Goal: Task Accomplishment & Management: Use online tool/utility

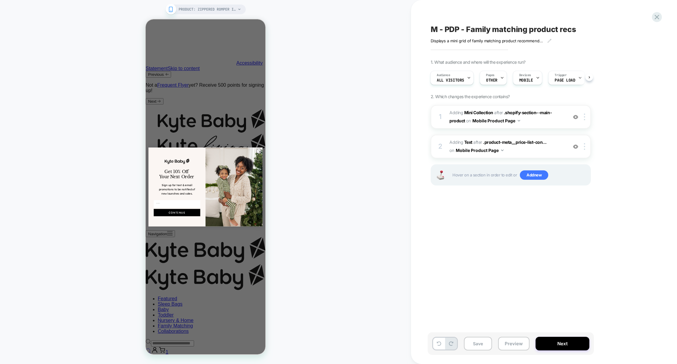
scroll to position [0, 0]
click at [224, 106] on div "Close dialog Get 10% Off Your Next Order Sign up for text & email promotions to…" at bounding box center [206, 186] width 120 height 335
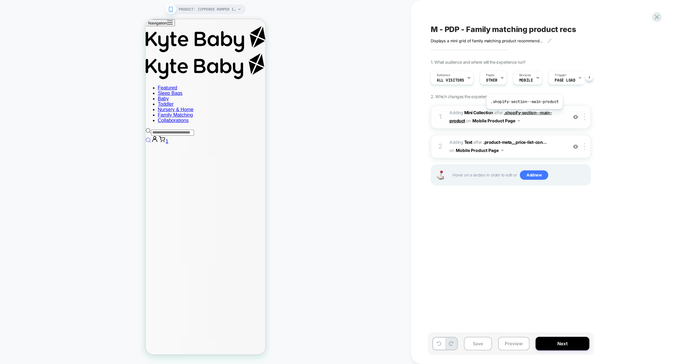
scroll to position [1694, 0]
click at [575, 117] on img at bounding box center [575, 116] width 5 height 5
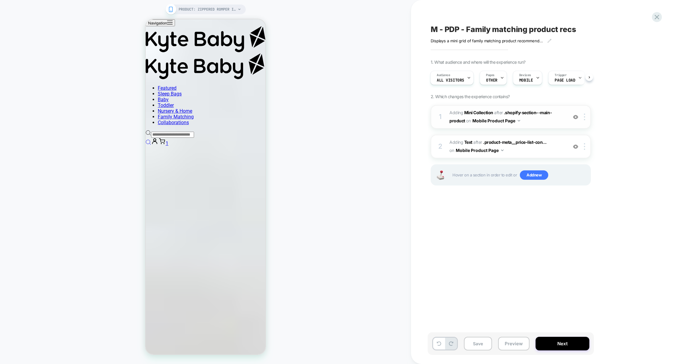
click at [575, 116] on img at bounding box center [575, 116] width 5 height 5
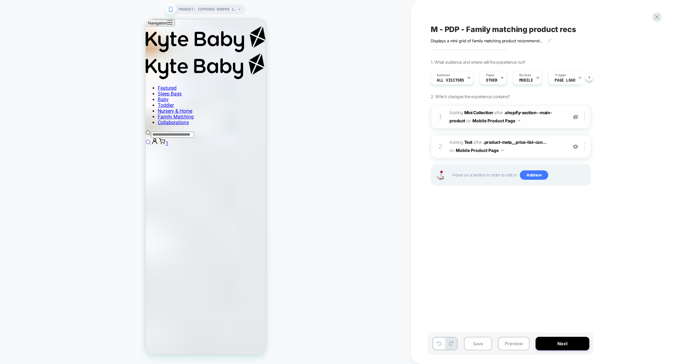
click at [575, 116] on img at bounding box center [575, 116] width 5 height 5
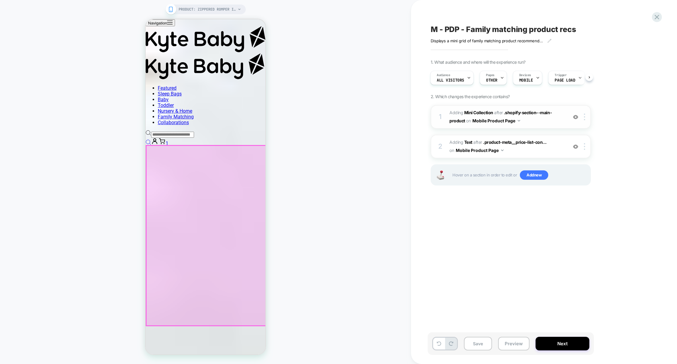
scroll to position [660, 0]
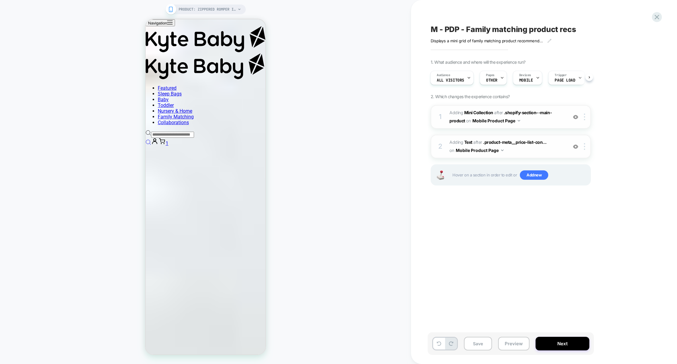
click at [573, 147] on img at bounding box center [575, 146] width 5 height 5
click at [541, 153] on span "#_loomi_addon_1758905556082 Adding Text AFTER .product-meta__price-list-con... …" at bounding box center [506, 146] width 115 height 16
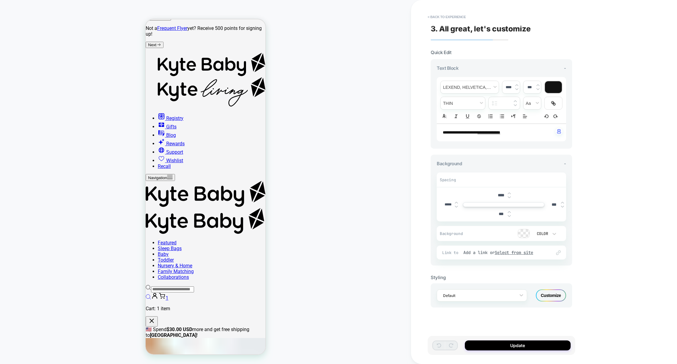
scroll to position [63, 0]
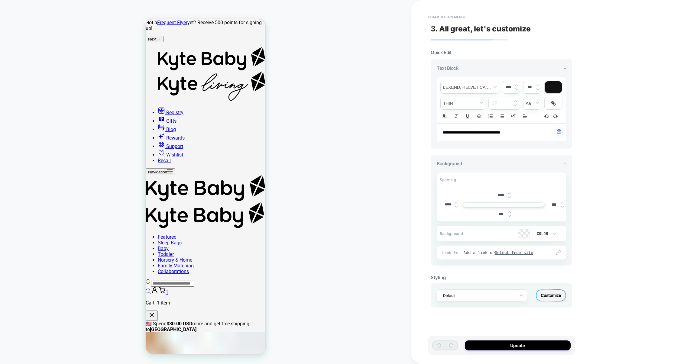
click at [492, 134] on u "**********" at bounding box center [488, 133] width 23 height 4
type input "****"
click at [485, 134] on u "**********" at bounding box center [488, 133] width 23 height 4
click at [500, 133] on u "**********" at bounding box center [488, 133] width 23 height 4
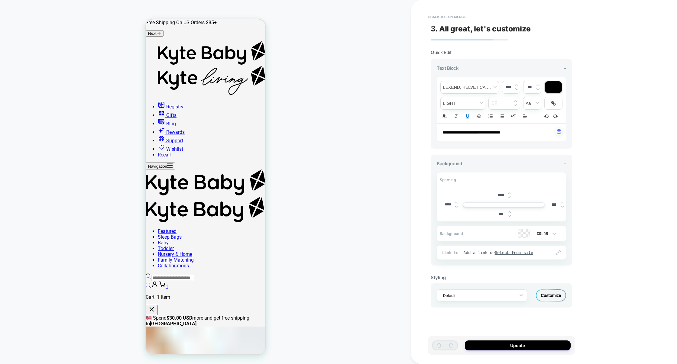
scroll to position [57, 0]
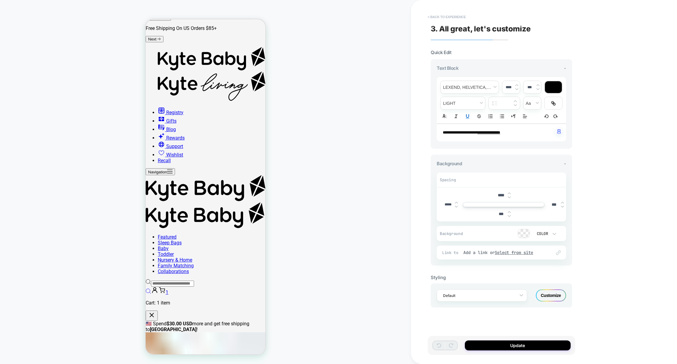
click at [451, 19] on button "< Back to experience" at bounding box center [446, 17] width 44 height 10
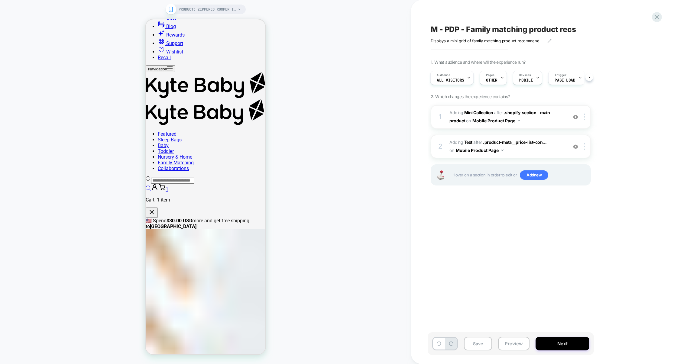
scroll to position [160, 0]
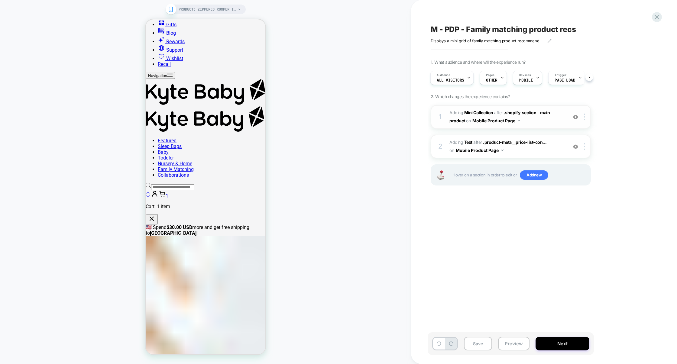
click at [543, 119] on span "#_loomi_addon_1756310030053 Adding Mini Collection AFTER .shopify-section--main…" at bounding box center [506, 117] width 115 height 16
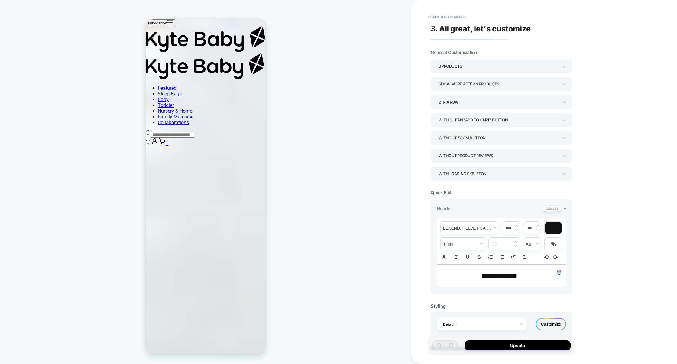
scroll to position [709, 0]
click at [445, 13] on button "< Back to experience" at bounding box center [446, 17] width 44 height 10
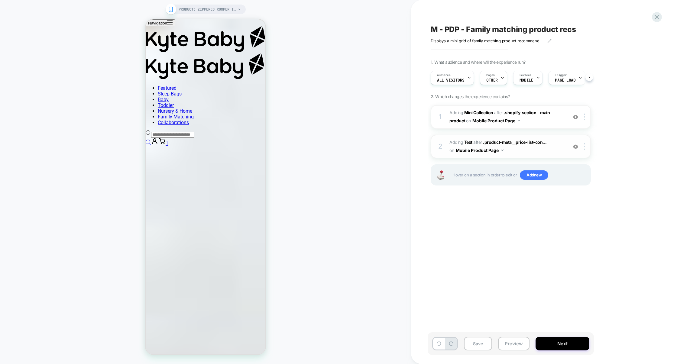
scroll to position [0, 0]
click at [546, 156] on div "2 #_loomi_addon_1758905556082 Adding Text AFTER .product-meta__price-list-con..…" at bounding box center [510, 147] width 160 height 24
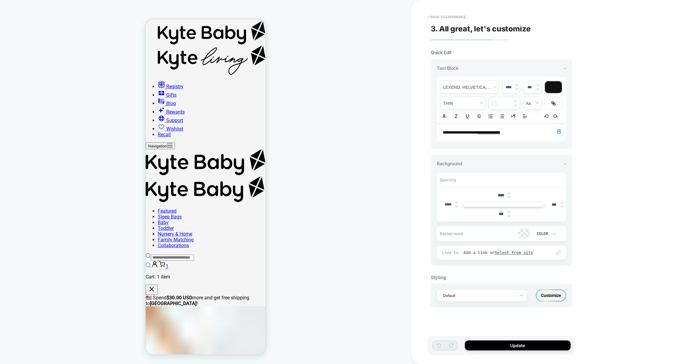
scroll to position [57, 0]
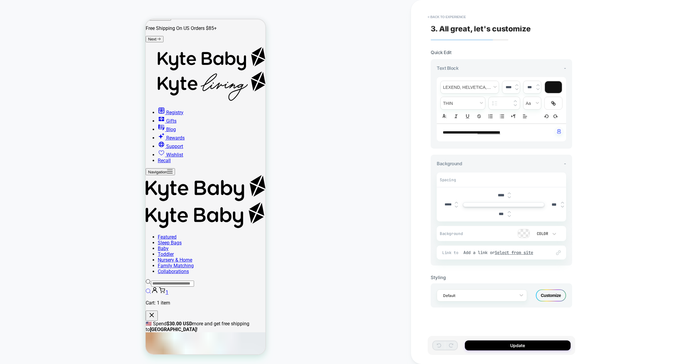
drag, startPoint x: 521, startPoint y: 133, endPoint x: 426, endPoint y: 132, distance: 95.2
click at [426, 132] on div "**********" at bounding box center [544, 182] width 266 height 364
drag, startPoint x: 443, startPoint y: 134, endPoint x: 530, endPoint y: 131, distance: 88.0
click at [530, 131] on p "**********" at bounding box center [499, 132] width 113 height 5
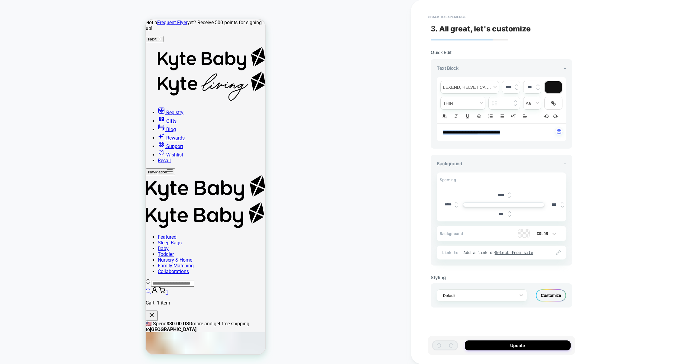
type input "****"
click at [473, 104] on span "fontWeight" at bounding box center [462, 103] width 44 height 12
click at [460, 125] on span "fontWeight" at bounding box center [462, 125] width 37 height 11
click at [468, 105] on span "fontWeight" at bounding box center [462, 103] width 44 height 12
click at [459, 114] on span "fontWeight" at bounding box center [462, 114] width 37 height 11
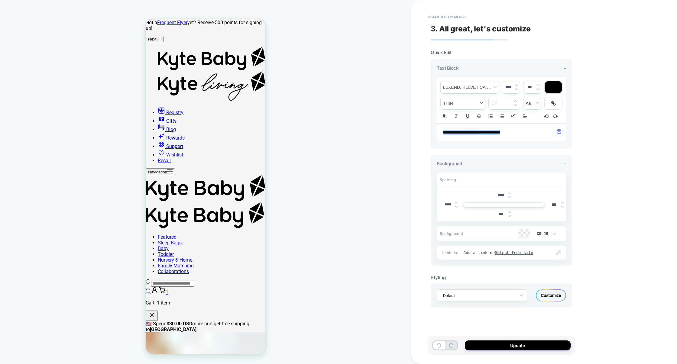
click at [470, 102] on span "fontWeight" at bounding box center [462, 103] width 44 height 12
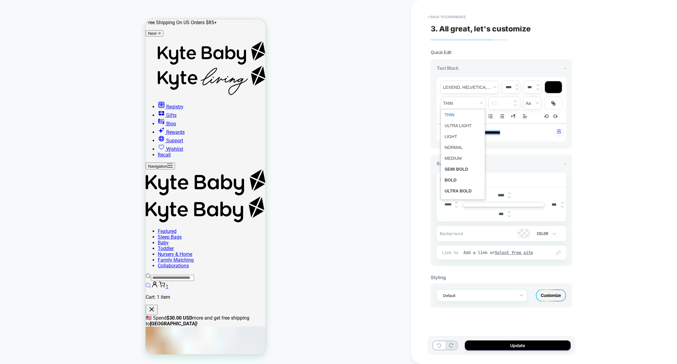
scroll to position [57, 0]
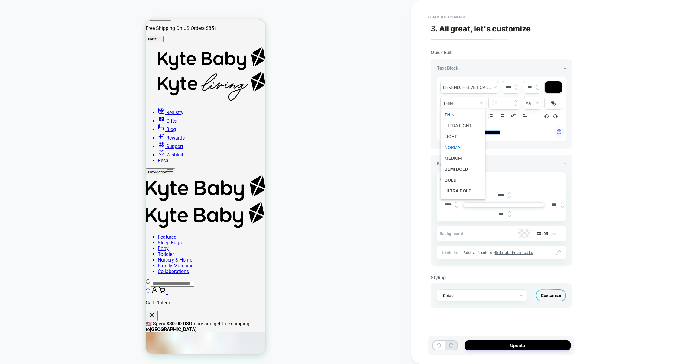
click at [453, 152] on span "fontWeight" at bounding box center [462, 147] width 37 height 11
click at [472, 104] on span "fontWeight" at bounding box center [462, 103] width 44 height 12
click at [459, 193] on span "fontWeight" at bounding box center [462, 190] width 37 height 11
click at [466, 100] on span "fontWeight" at bounding box center [462, 103] width 44 height 12
click at [456, 133] on span "fontWeight" at bounding box center [462, 136] width 37 height 11
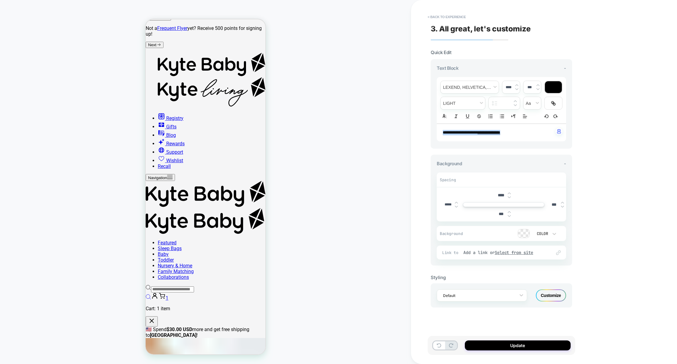
scroll to position [63, 0]
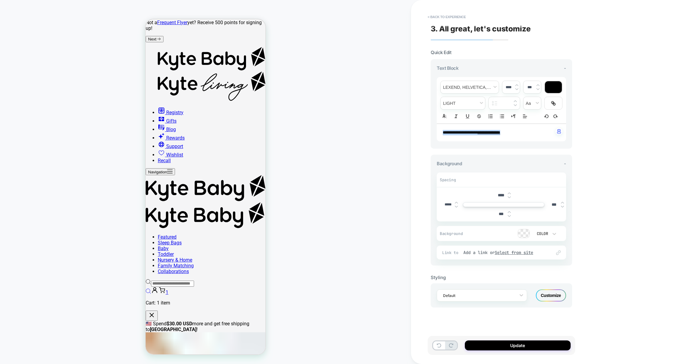
click at [529, 132] on p "**********" at bounding box center [499, 132] width 113 height 5
click at [514, 345] on button "Update" at bounding box center [518, 345] width 106 height 10
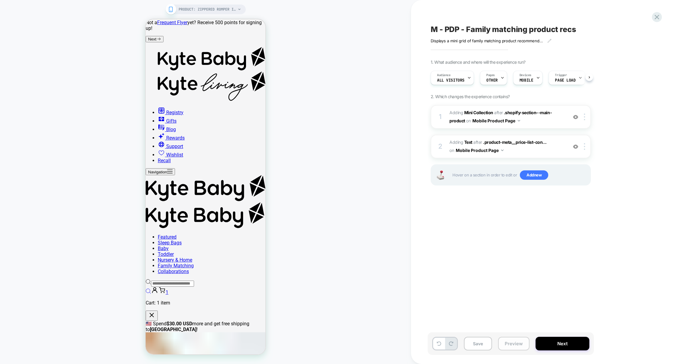
scroll to position [0, 0]
click at [505, 350] on button "Preview" at bounding box center [513, 344] width 31 height 14
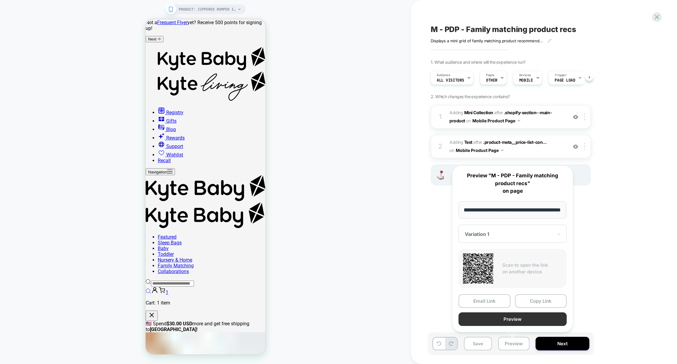
scroll to position [0, 0]
click at [510, 318] on button "Preview" at bounding box center [512, 319] width 108 height 14
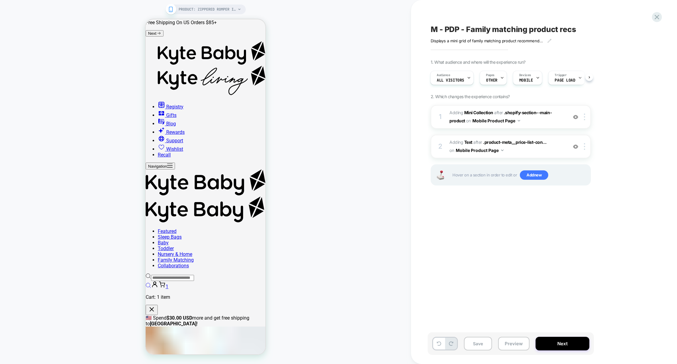
scroll to position [57, 0]
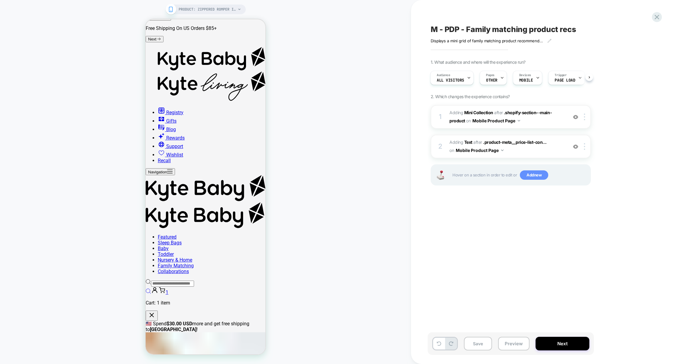
click at [539, 173] on span "Add new" at bounding box center [534, 175] width 28 height 10
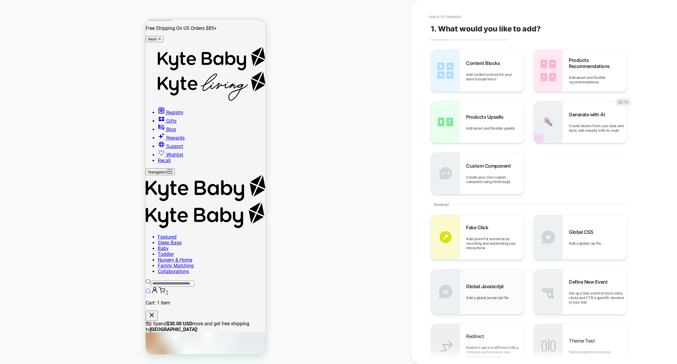
click at [485, 277] on div "Global Javascript Add a global javascript file" at bounding box center [477, 291] width 93 height 45
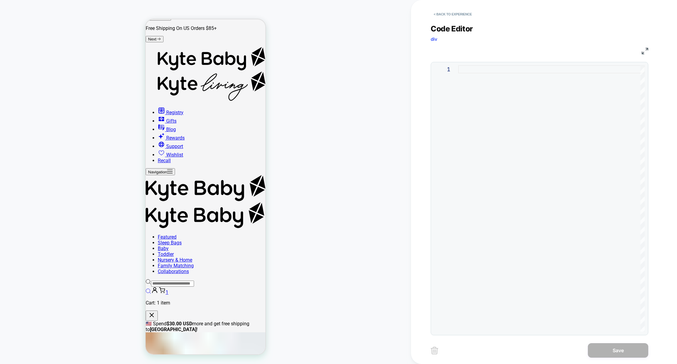
click at [485, 149] on div at bounding box center [551, 198] width 186 height 266
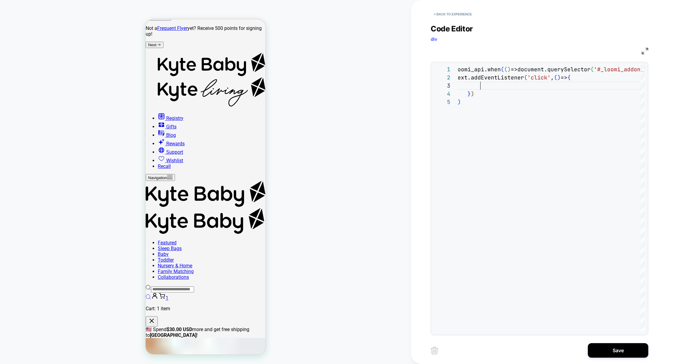
scroll to position [63, 0]
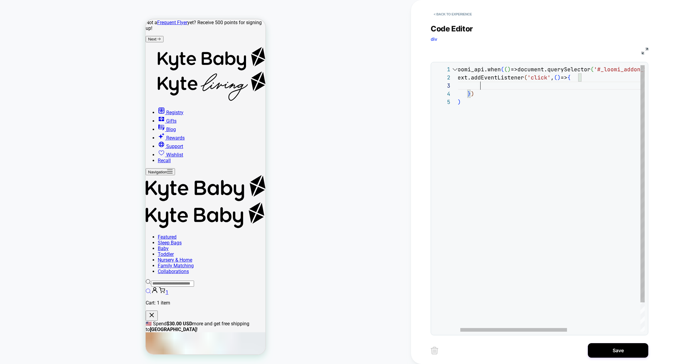
click at [454, 114] on div "loomi_api.when ( ( ) =>document.querySelector ( '#_loomi_addon_1758905556082>di…" at bounding box center [612, 214] width 317 height 299
click at [494, 85] on div "loomi_api.when ( ( ) =>document.querySelector ( '#_loomi_addon_1758905556082>di…" at bounding box center [612, 214] width 317 height 299
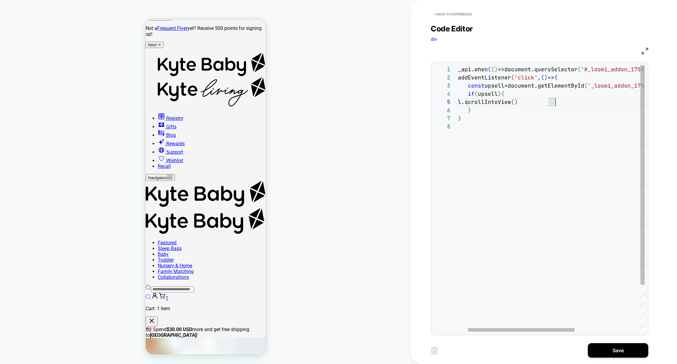
scroll to position [63, 0]
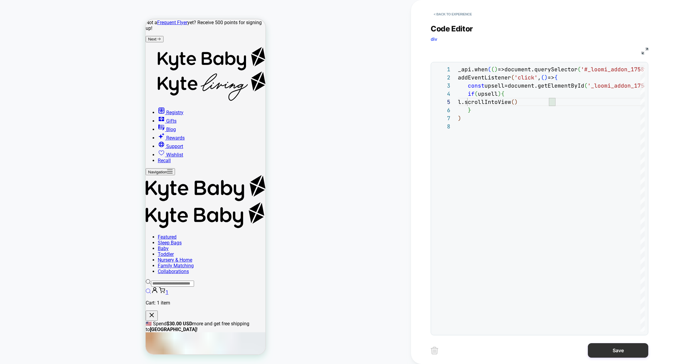
type textarea "**********"
click at [617, 348] on button "Save" at bounding box center [618, 350] width 60 height 15
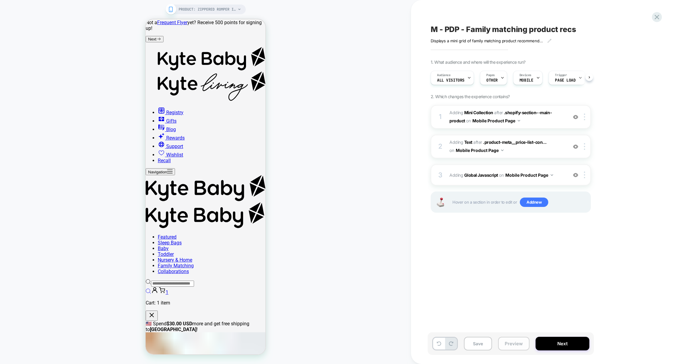
scroll to position [0, 0]
click at [512, 340] on button "Preview" at bounding box center [513, 344] width 31 height 14
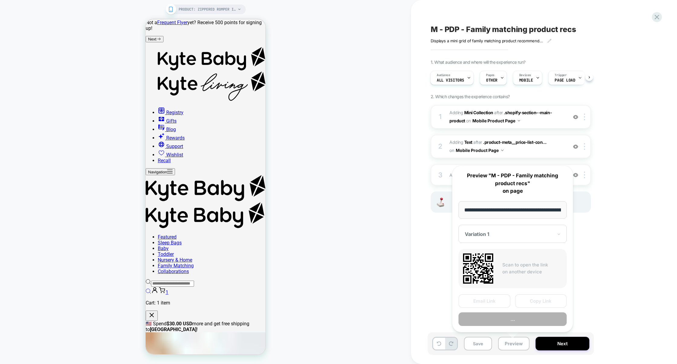
scroll to position [0, 110]
click at [521, 320] on button "Preview" at bounding box center [512, 319] width 108 height 14
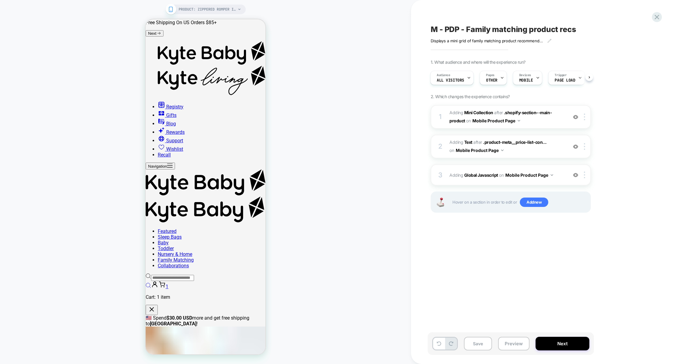
scroll to position [57, 0]
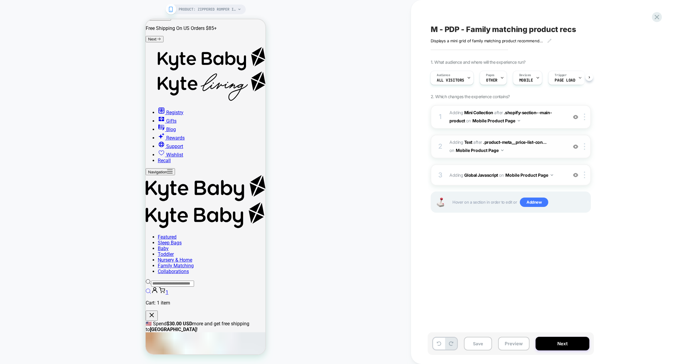
click at [546, 152] on span "#_loomi_addon_1758905556082 Adding Text AFTER .product-meta__price-list-con... …" at bounding box center [506, 146] width 115 height 16
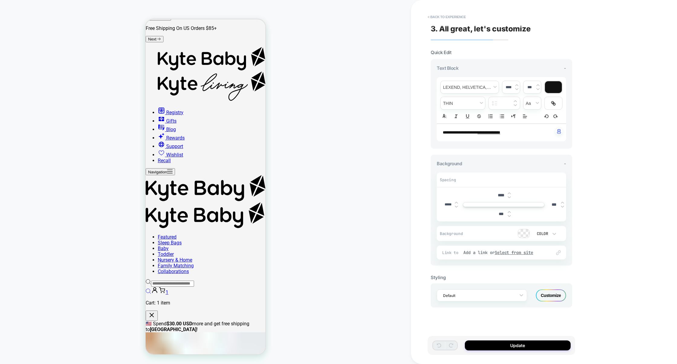
click at [516, 130] on div "**********" at bounding box center [501, 133] width 129 height 18
drag, startPoint x: 515, startPoint y: 132, endPoint x: 431, endPoint y: 129, distance: 84.3
click at [430, 129] on div "**********" at bounding box center [500, 103] width 141 height 89
type input "****"
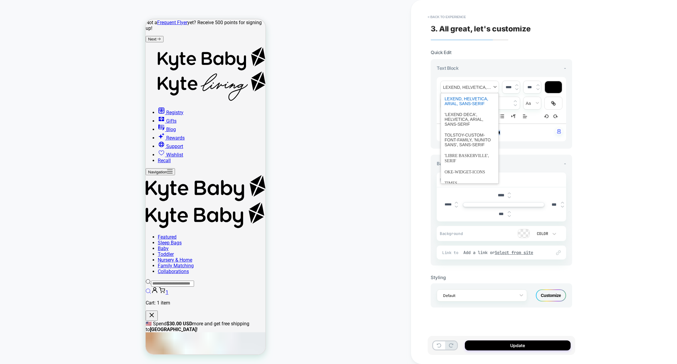
click at [472, 86] on span "font" at bounding box center [469, 87] width 58 height 12
click at [460, 118] on span "font" at bounding box center [469, 119] width 50 height 21
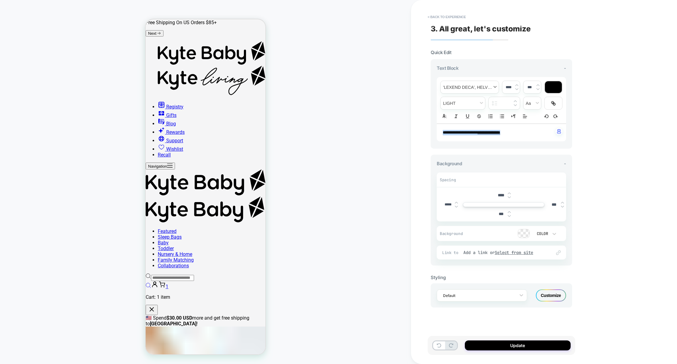
click at [471, 83] on span "font" at bounding box center [469, 87] width 58 height 12
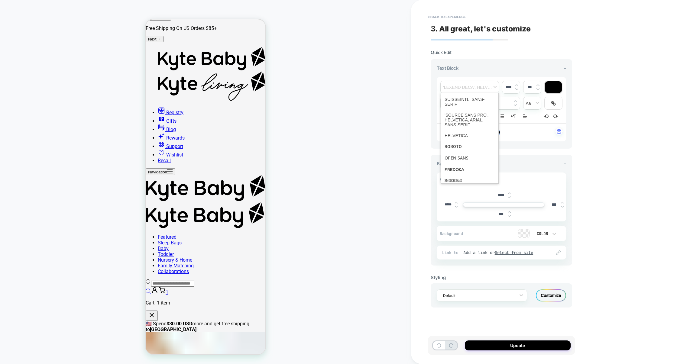
scroll to position [96, 0]
click at [458, 137] on span "font" at bounding box center [469, 134] width 50 height 11
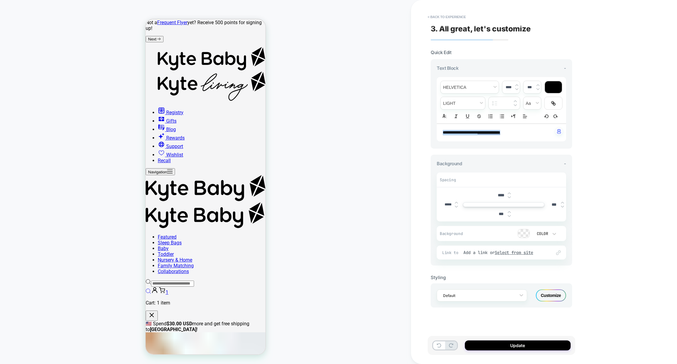
click at [474, 134] on span "**********" at bounding box center [460, 133] width 35 height 4
click at [497, 343] on button "Update" at bounding box center [518, 345] width 106 height 10
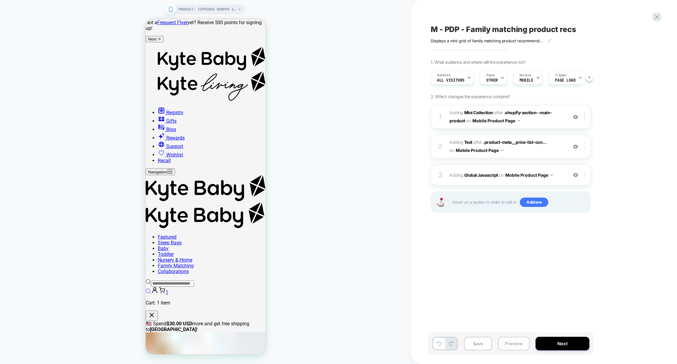
scroll to position [0, 0]
click at [508, 345] on button "Preview" at bounding box center [513, 344] width 31 height 14
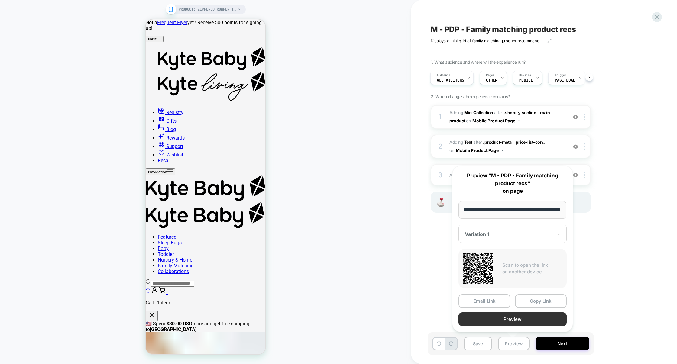
scroll to position [0, 0]
click at [519, 323] on button "Preview" at bounding box center [512, 319] width 108 height 14
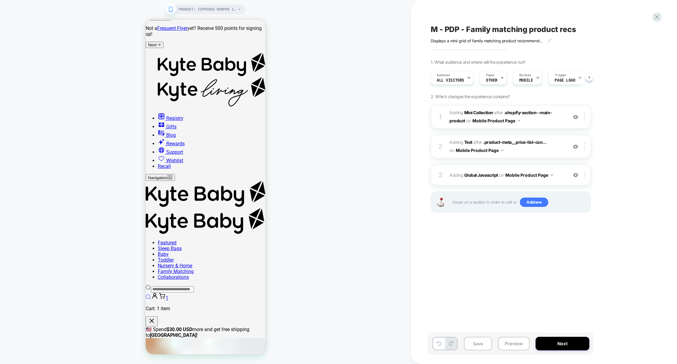
scroll to position [63, 0]
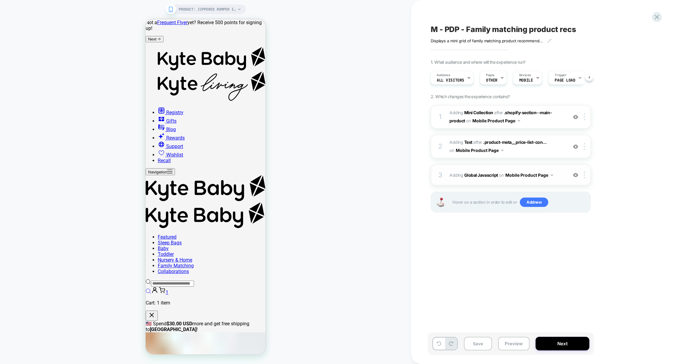
click at [494, 182] on div "3 Adding Global Javascript on Mobile Product Page Add Before Add After Copy to …" at bounding box center [510, 174] width 160 height 21
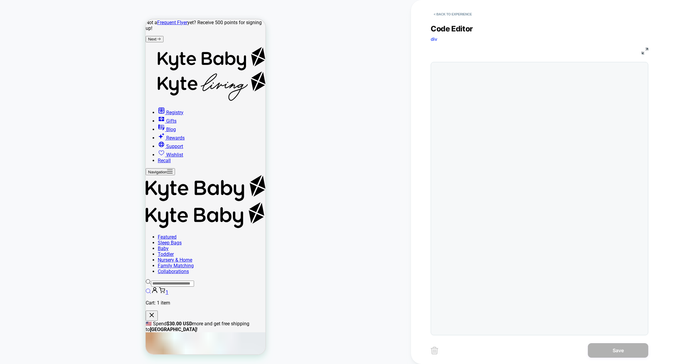
scroll to position [82, 0]
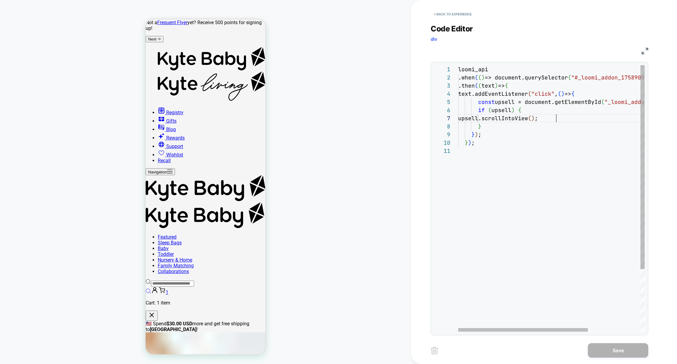
click at [557, 121] on div "loomi_api .when ( ( ) => document.querySelector ( "#_loomi_addon_1758905556082>…" at bounding box center [589, 239] width 262 height 348
click at [595, 120] on div "loomi_api .when ( ( ) => document.querySelector ( "#_loomi_addon_1758905556082>…" at bounding box center [589, 239] width 262 height 348
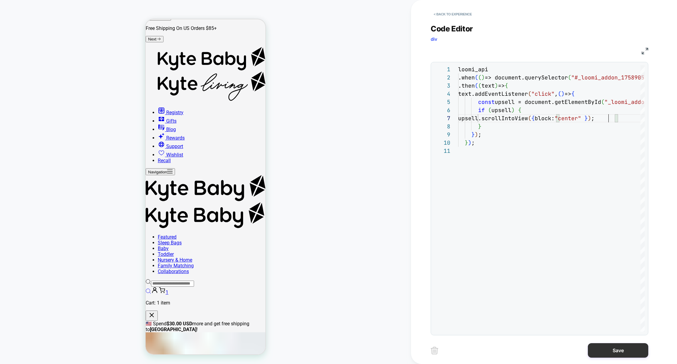
type textarea "**********"
click at [622, 352] on button "Save" at bounding box center [618, 350] width 60 height 15
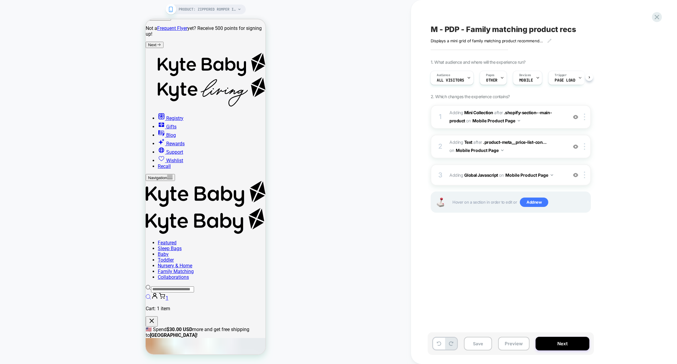
scroll to position [63, 0]
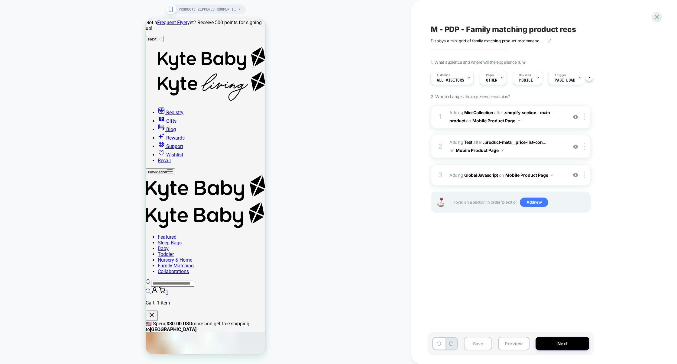
click at [480, 343] on button "Save" at bounding box center [478, 344] width 28 height 14
click at [517, 345] on button "Preview" at bounding box center [513, 344] width 31 height 14
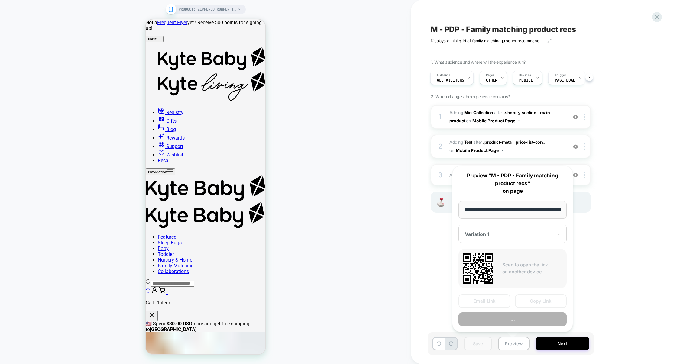
scroll to position [0, 110]
click at [518, 319] on button "Preview" at bounding box center [512, 319] width 108 height 14
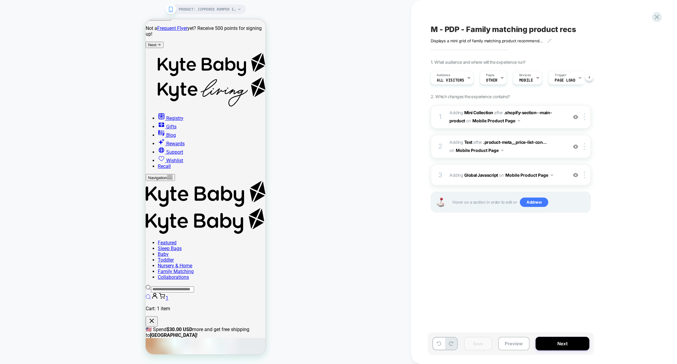
scroll to position [63, 0]
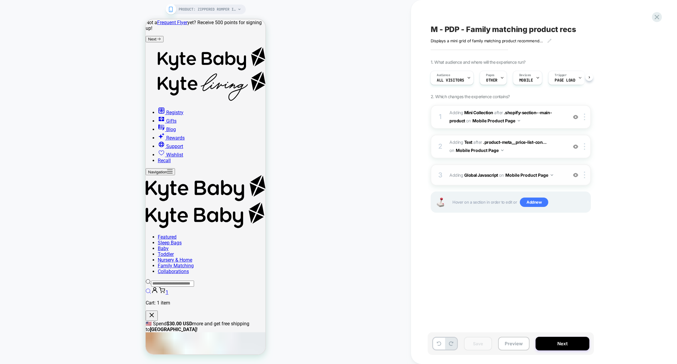
click at [501, 168] on div "3 Adding Global Javascript on Mobile Product Page Add Before Add After Copy to …" at bounding box center [510, 174] width 160 height 21
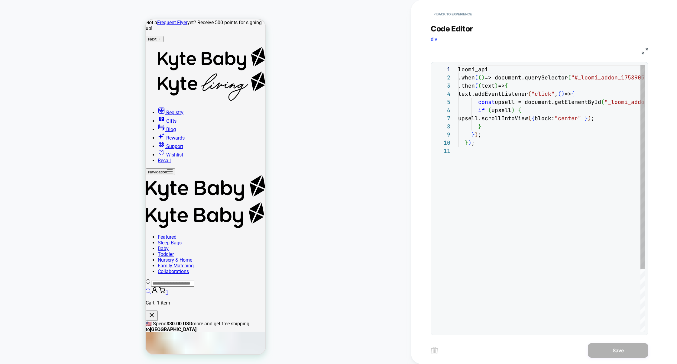
scroll to position [82, 0]
click at [644, 50] on img at bounding box center [644, 51] width 7 height 7
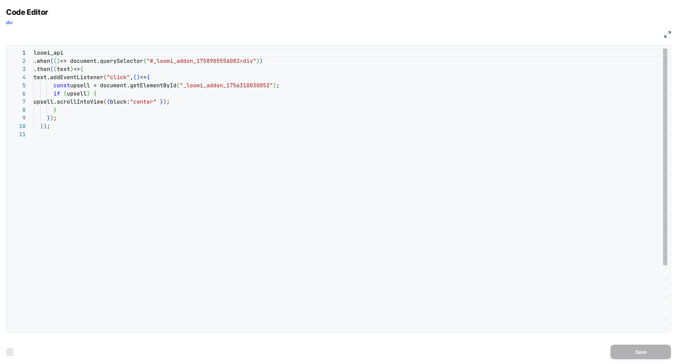
click at [196, 84] on div "loomi_api .when ( ( ) => document.querySelector ( "#_loomi_addon_1758905556082>…" at bounding box center [350, 230] width 633 height 362
click at [162, 82] on div "loomi_api .when ( ( ) => document.querySelector ( "#_loomi_addon_1758905556082>…" at bounding box center [350, 230] width 633 height 362
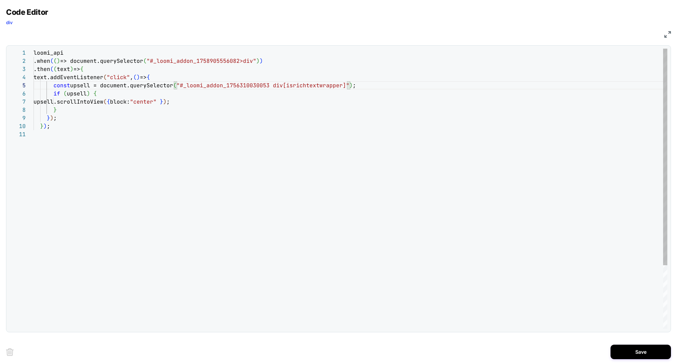
scroll to position [63, 0]
type textarea "**********"
click at [632, 351] on button "Save" at bounding box center [640, 352] width 60 height 15
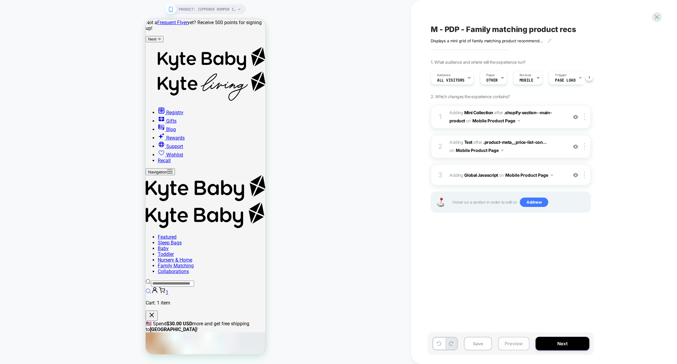
click at [518, 342] on button "Preview" at bounding box center [513, 344] width 31 height 14
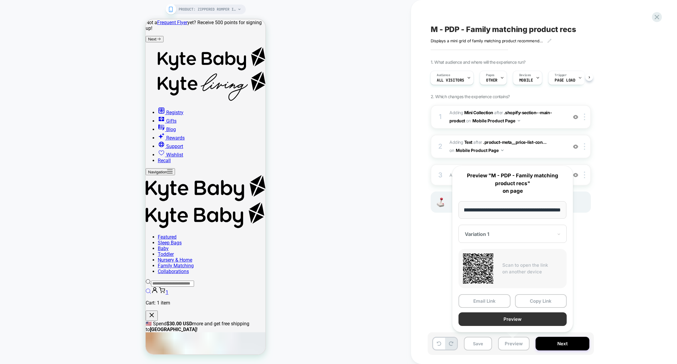
scroll to position [0, 0]
click at [521, 318] on button "Preview" at bounding box center [512, 319] width 108 height 14
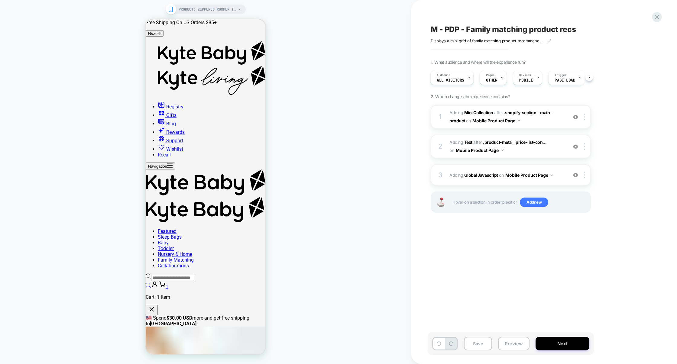
scroll to position [57, 0]
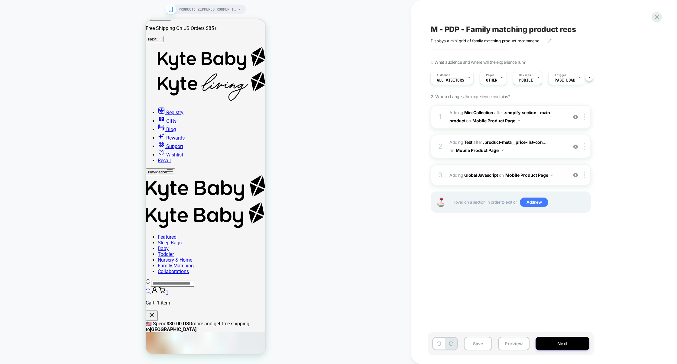
click at [485, 166] on div "3 Adding Global Javascript on Mobile Product Page Add Before Add After Copy to …" at bounding box center [510, 174] width 160 height 21
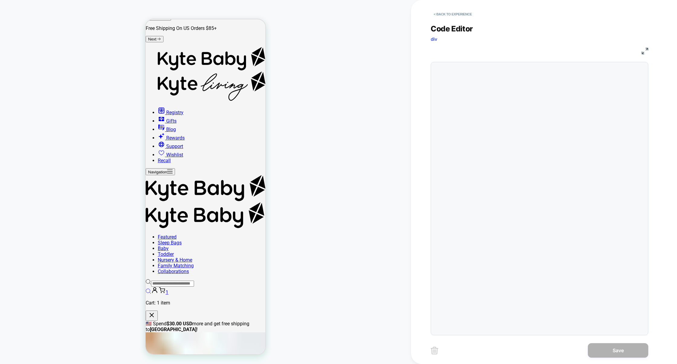
scroll to position [82, 0]
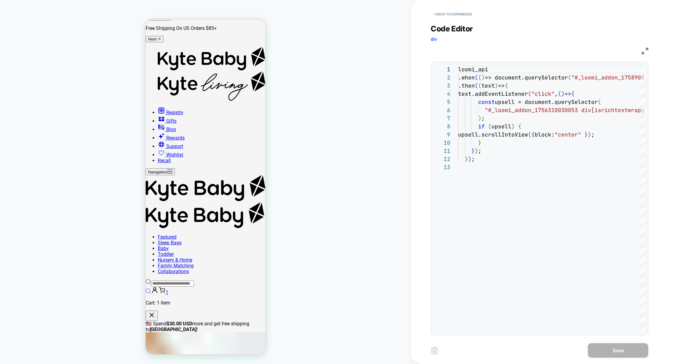
click at [646, 51] on img at bounding box center [644, 51] width 7 height 7
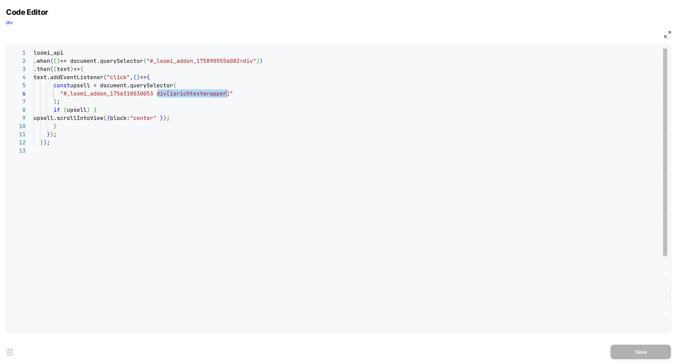
drag, startPoint x: 156, startPoint y: 92, endPoint x: 225, endPoint y: 92, distance: 68.6
click at [225, 92] on span ""#_loomi_addon_1756310030053 div[isrichtextwrapper ]"" at bounding box center [133, 93] width 199 height 7
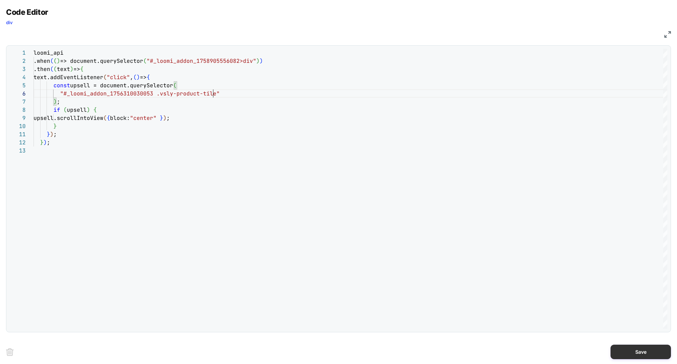
type textarea "**********"
click at [653, 352] on button "Save" at bounding box center [640, 352] width 60 height 15
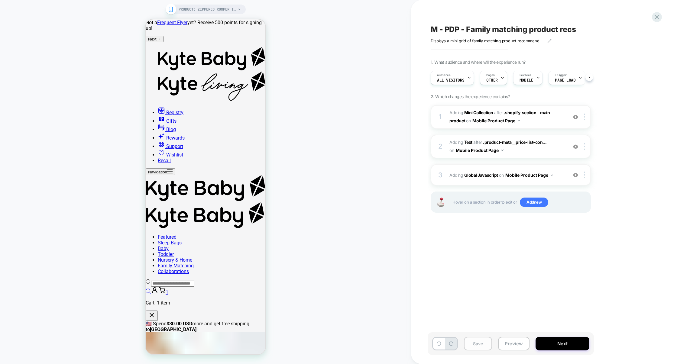
scroll to position [0, 0]
click at [480, 342] on button "Save" at bounding box center [478, 344] width 28 height 14
click at [506, 342] on button "Preview" at bounding box center [513, 344] width 31 height 14
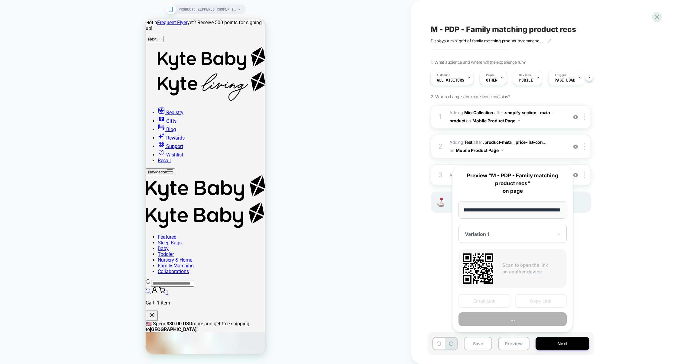
scroll to position [57, 0]
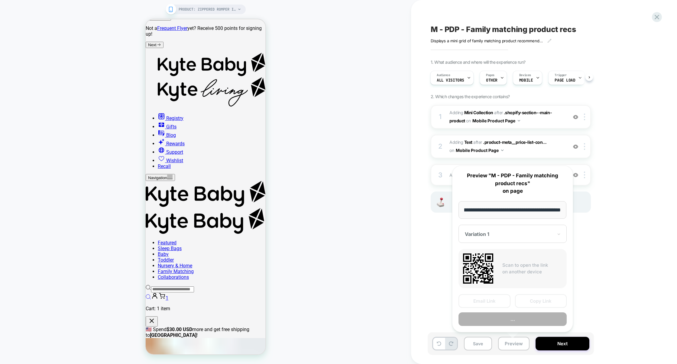
click at [526, 319] on button "..." at bounding box center [512, 319] width 108 height 14
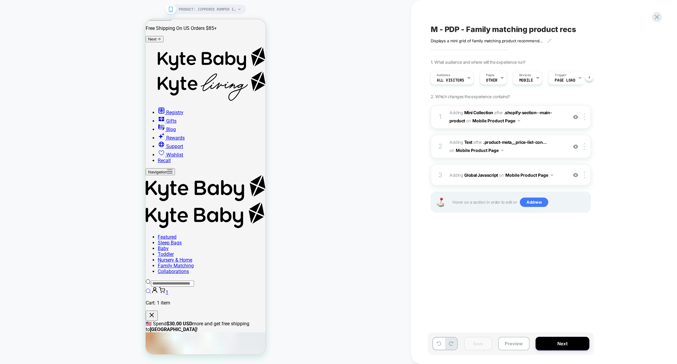
scroll to position [63, 0]
click at [509, 347] on button "Preview" at bounding box center [513, 344] width 31 height 14
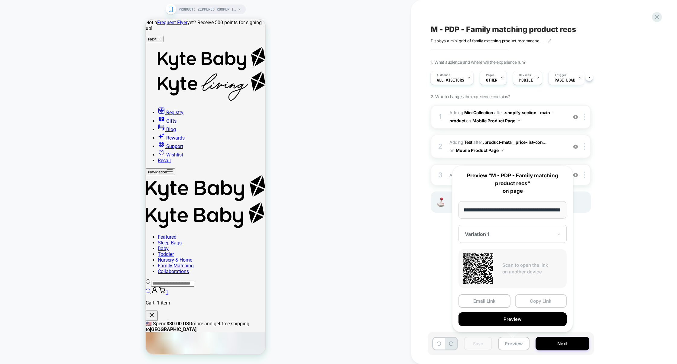
scroll to position [0, 0]
click at [533, 299] on button "Copy Link" at bounding box center [541, 301] width 52 height 14
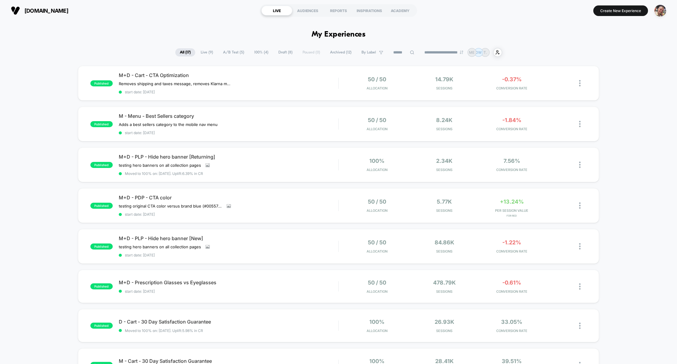
click at [620, 16] on section "Create New Experience" at bounding box center [559, 10] width 217 height 15
click at [620, 14] on button "Create New Experience" at bounding box center [620, 10] width 55 height 11
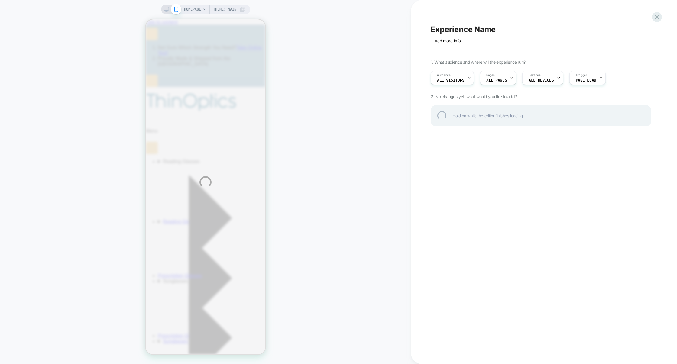
scroll to position [0, 93]
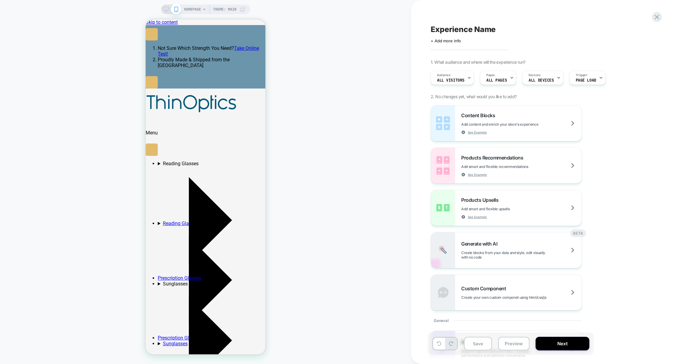
click at [464, 27] on span "Experience Name" at bounding box center [462, 29] width 65 height 9
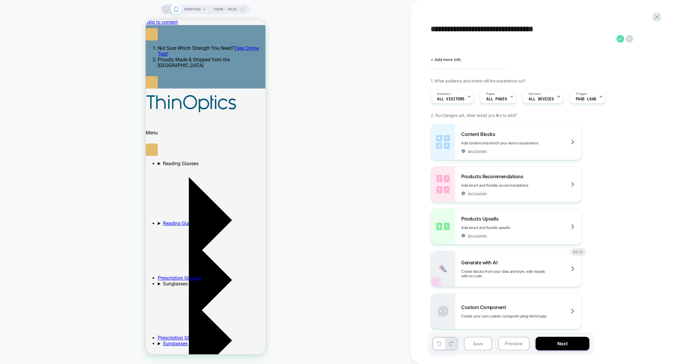
type textarea "**********"
click at [622, 39] on icon at bounding box center [620, 39] width 8 height 8
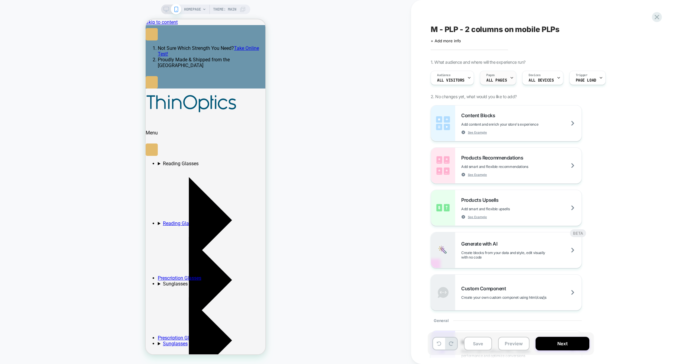
click at [502, 78] on span "ALL PAGES" at bounding box center [496, 80] width 21 height 4
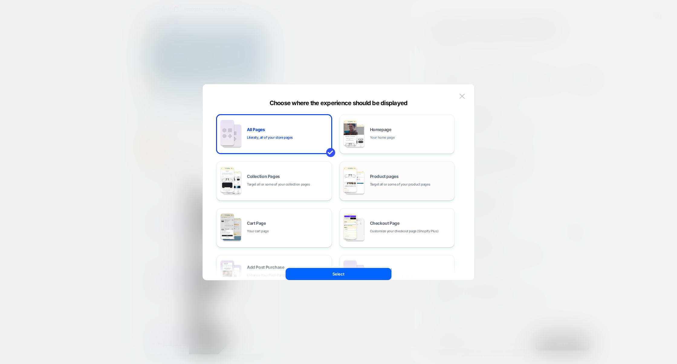
scroll to position [0, 93]
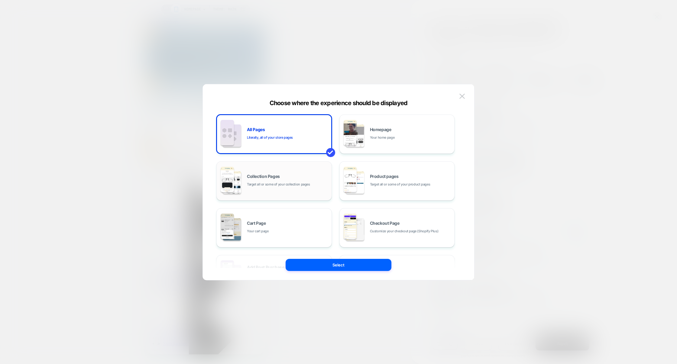
click at [305, 181] on div "Collection Pages Target all or some of your collection pages" at bounding box center [288, 180] width 82 height 13
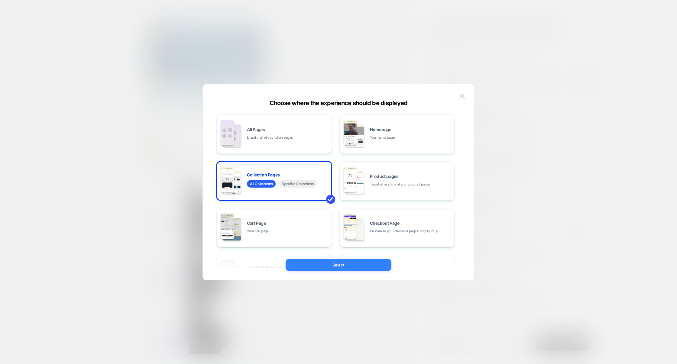
click at [328, 266] on button "Select" at bounding box center [338, 265] width 106 height 12
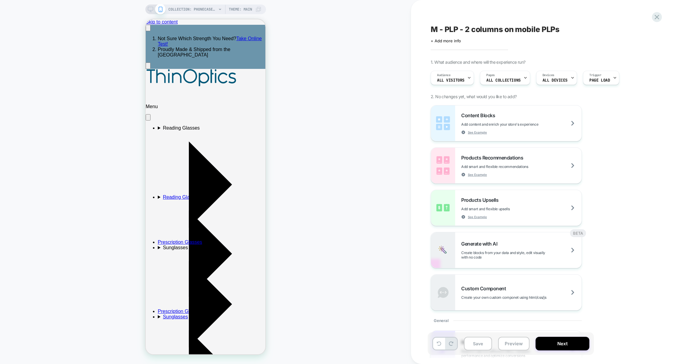
scroll to position [0, 0]
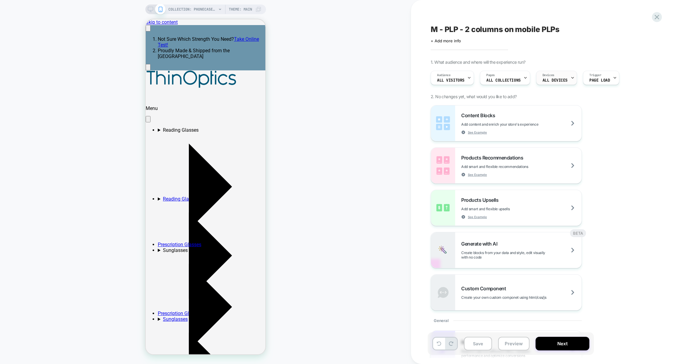
click at [566, 79] on div "Devices ALL DEVICES" at bounding box center [554, 78] width 37 height 14
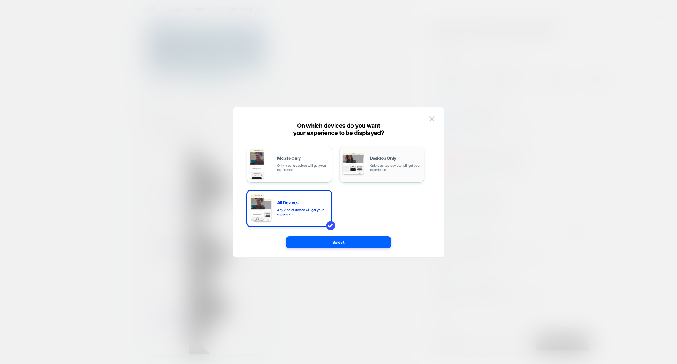
click at [339, 165] on div "Mobile Only Only mobile devices will get your experience Desktop Only Only desk…" at bounding box center [336, 186] width 178 height 81
click at [325, 165] on span "Only mobile devices will get your experience" at bounding box center [302, 167] width 51 height 8
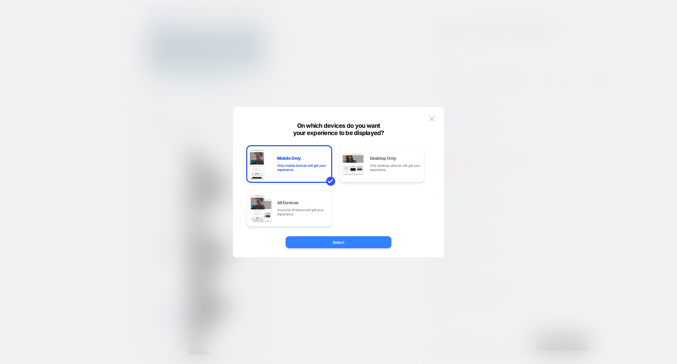
click at [345, 240] on button "Select" at bounding box center [338, 242] width 106 height 12
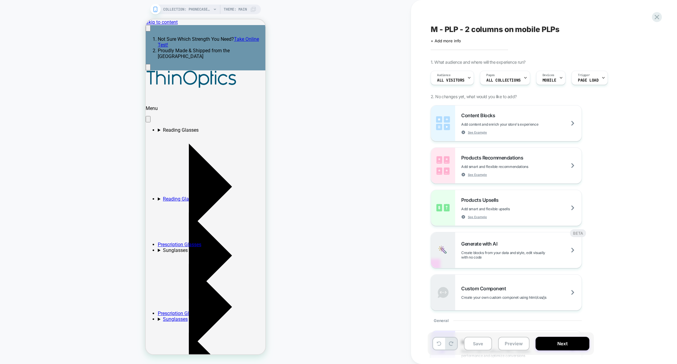
scroll to position [0, 93]
click at [502, 343] on button "Preview" at bounding box center [513, 344] width 31 height 14
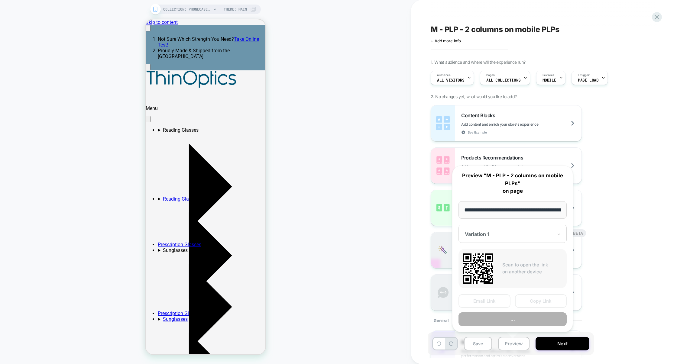
scroll to position [0, 73]
click at [514, 318] on button "Preview" at bounding box center [512, 319] width 108 height 14
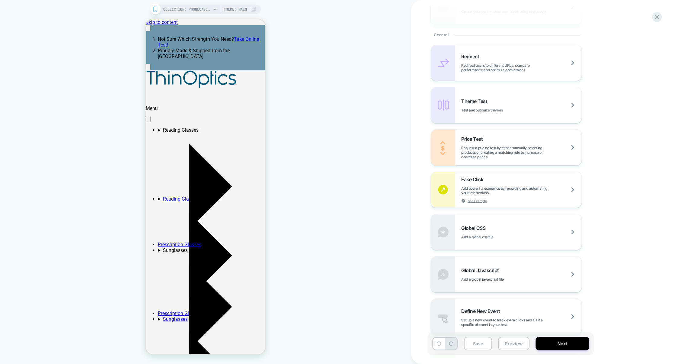
scroll to position [309, 0]
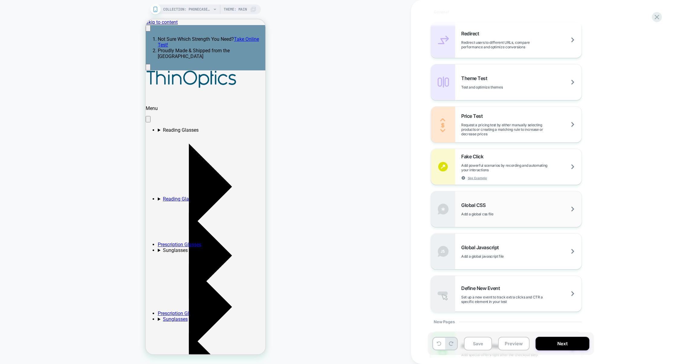
click at [508, 223] on div "Global CSS Add a global css file" at bounding box center [506, 209] width 150 height 36
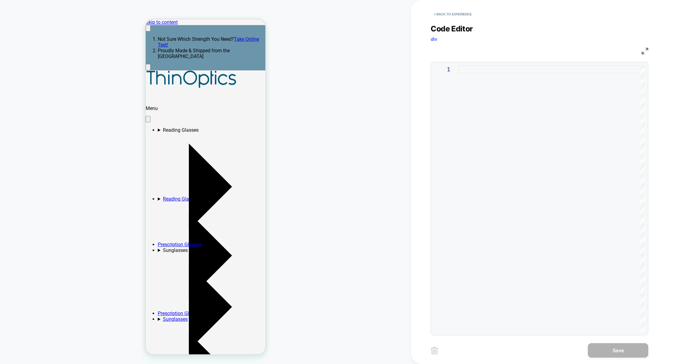
click at [510, 178] on div at bounding box center [551, 198] width 186 height 266
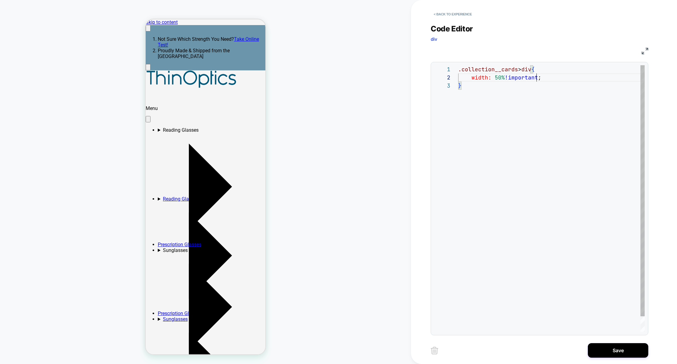
scroll to position [8, 78]
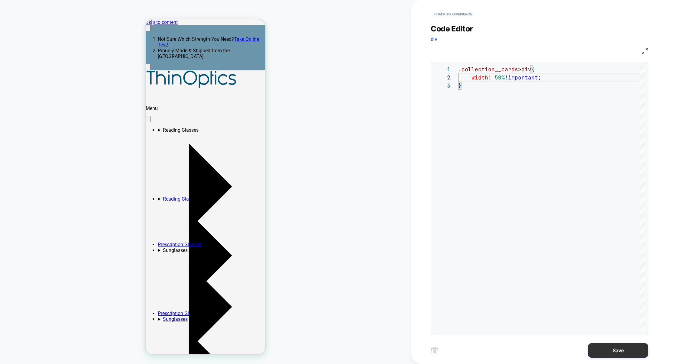
type textarea "**********"
click at [610, 350] on button "Save" at bounding box center [618, 350] width 60 height 15
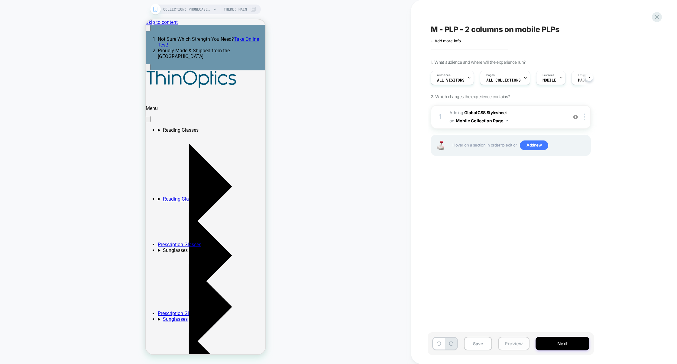
scroll to position [0, 0]
click at [512, 344] on button "Preview" at bounding box center [513, 344] width 31 height 14
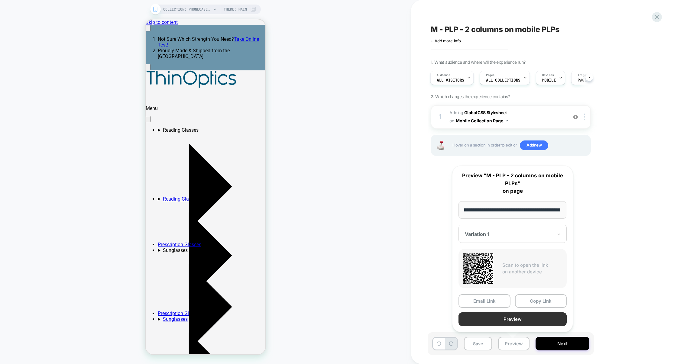
scroll to position [0, 0]
click at [514, 317] on button "Preview" at bounding box center [512, 319] width 108 height 14
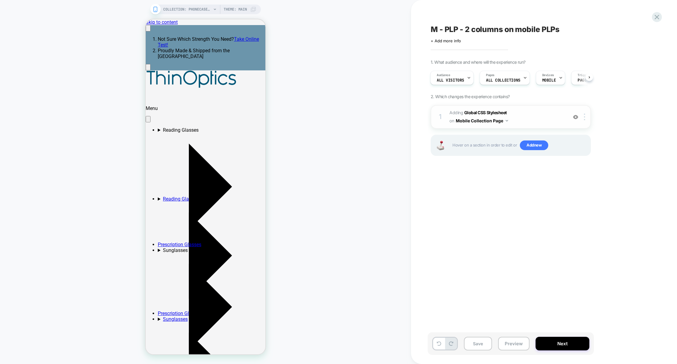
click at [539, 125] on span "Adding Global CSS Stylesheet on Mobile Collection Page" at bounding box center [506, 117] width 115 height 16
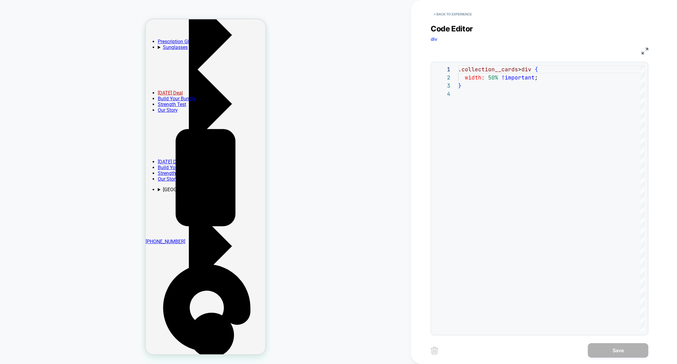
scroll to position [265, 0]
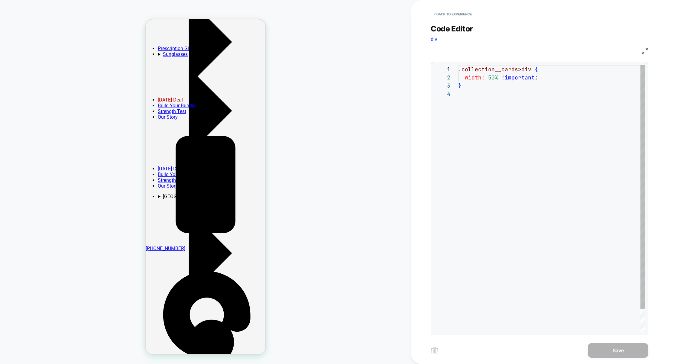
click at [497, 125] on div ".collection__cards > div { width: 50% !important ; }" at bounding box center [551, 210] width 186 height 291
drag, startPoint x: 484, startPoint y: 107, endPoint x: 440, endPoint y: 59, distance: 64.6
click at [440, 59] on div "**********" at bounding box center [539, 176] width 218 height 319
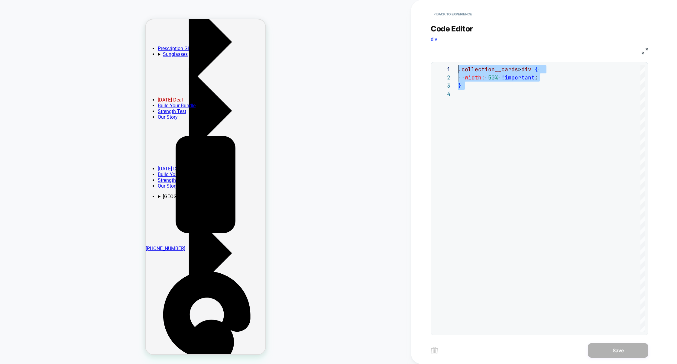
scroll to position [0, 93]
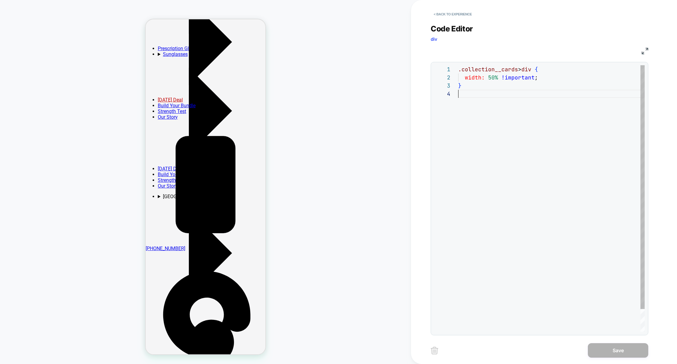
click at [498, 150] on div ".collection__cards > div { width: 50% !important ; }" at bounding box center [551, 210] width 186 height 291
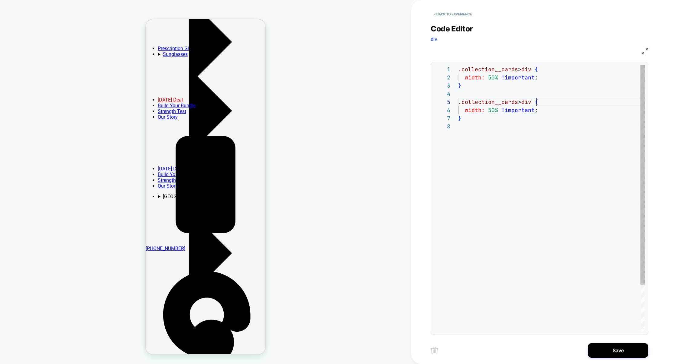
click at [535, 104] on div ".collection__cards > div { width: 50% !important ; } .collection__cards > div {…" at bounding box center [551, 227] width 186 height 324
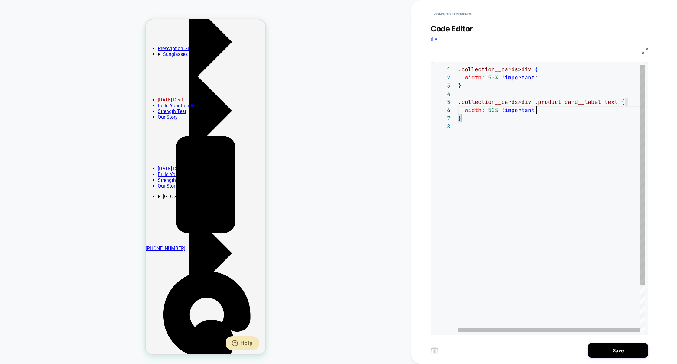
scroll to position [40, 0]
drag, startPoint x: 537, startPoint y: 112, endPoint x: 413, endPoint y: 112, distance: 123.3
click at [413, 112] on div "**********" at bounding box center [544, 182] width 266 height 364
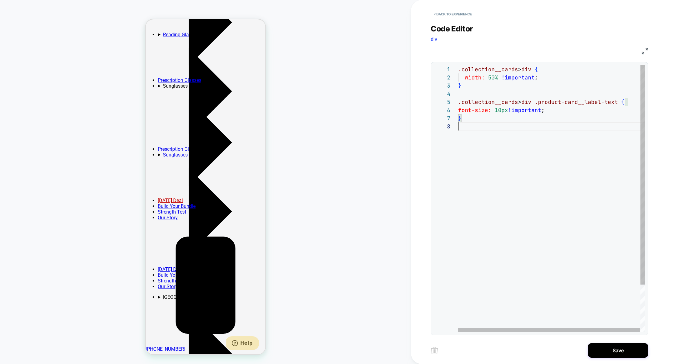
scroll to position [0, 0]
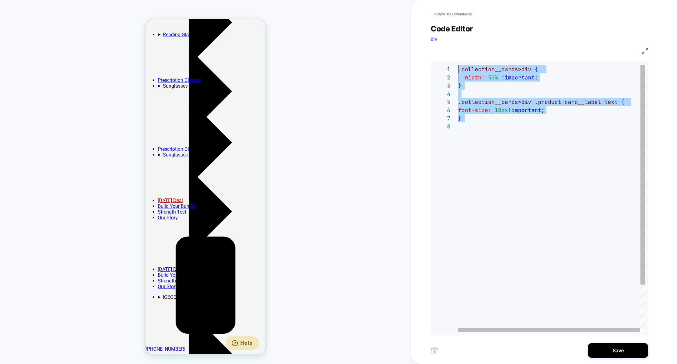
drag, startPoint x: 531, startPoint y: 138, endPoint x: 418, endPoint y: 50, distance: 143.2
click at [418, 50] on div "**********" at bounding box center [544, 182] width 266 height 364
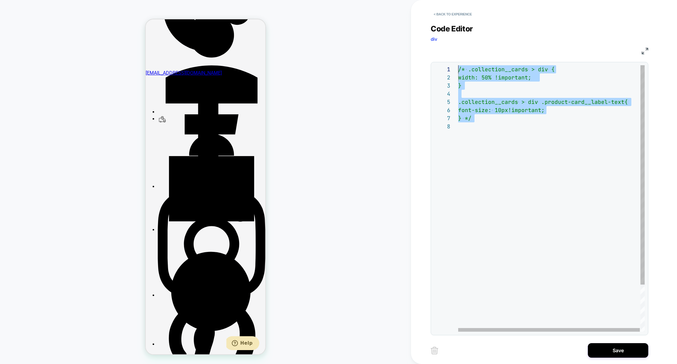
drag, startPoint x: 508, startPoint y: 124, endPoint x: 369, endPoint y: 13, distance: 178.0
click at [369, 13] on div "**********" at bounding box center [338, 182] width 677 height 364
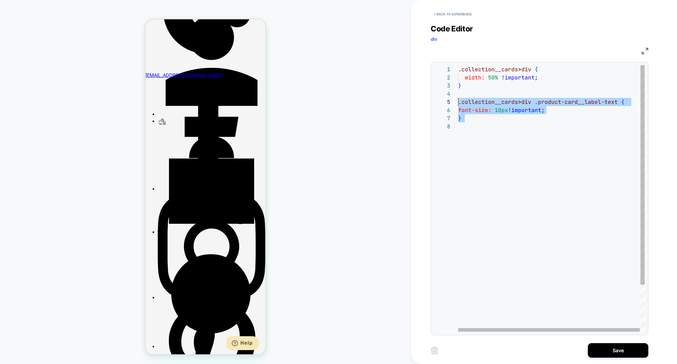
scroll to position [33, 0]
drag, startPoint x: 491, startPoint y: 127, endPoint x: 445, endPoint y: 102, distance: 52.8
click at [445, 102] on div "**********" at bounding box center [539, 198] width 211 height 266
click at [491, 149] on div ".collection__cards > div { width: 50% !important ; } .collection__cards > div .…" at bounding box center [551, 227] width 187 height 324
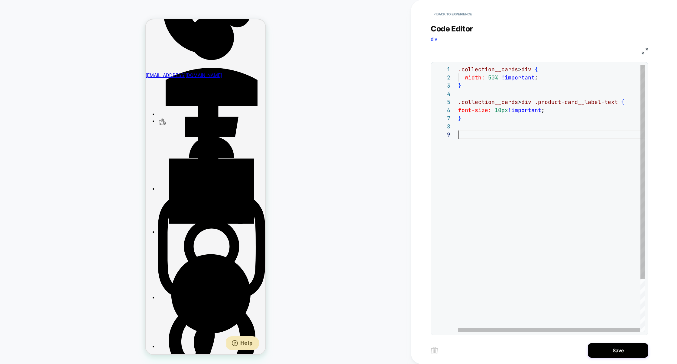
scroll to position [8, 0]
drag, startPoint x: 541, startPoint y: 134, endPoint x: 621, endPoint y: 136, distance: 80.1
click at [621, 136] on span ".collection__cards > div .product-card__label-text {" at bounding box center [541, 134] width 166 height 7
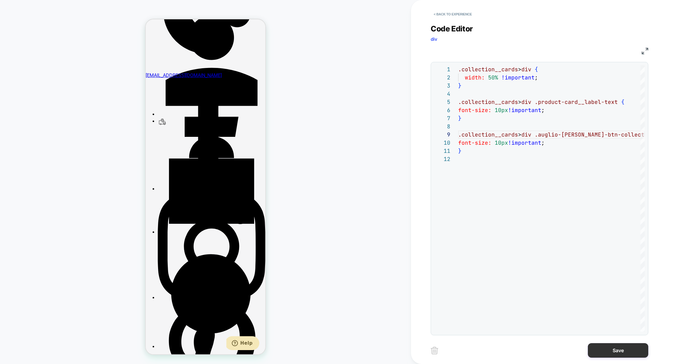
type textarea "**********"
click at [610, 349] on button "Save" at bounding box center [618, 350] width 60 height 15
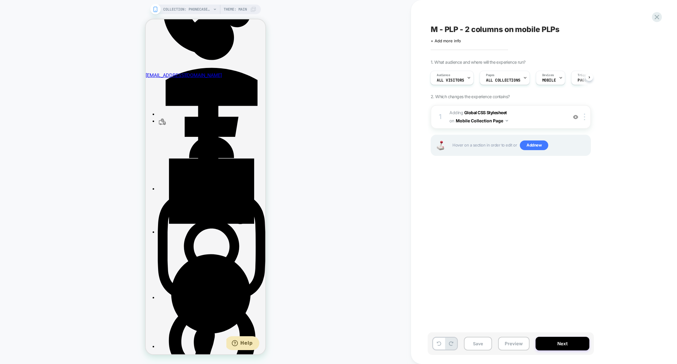
scroll to position [0, 0]
click at [569, 112] on div "1 Adding Global CSS Stylesheet on Mobile Collection Page Add Before Add After C…" at bounding box center [510, 117] width 160 height 24
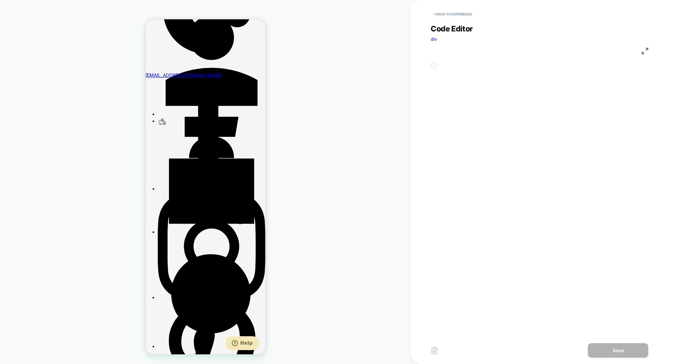
scroll to position [82, 0]
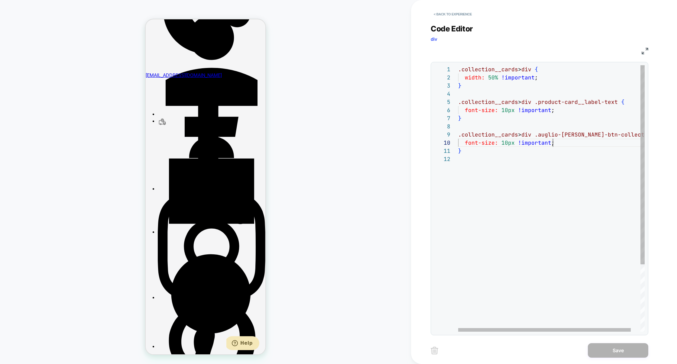
click at [558, 144] on div ".collection__cards > div { width: 50% !important ; } .collection__cards > div .…" at bounding box center [556, 243] width 197 height 356
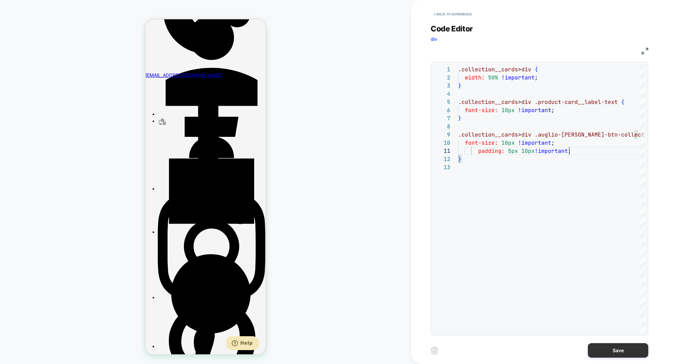
type textarea "**********"
click at [630, 352] on button "Save" at bounding box center [618, 350] width 60 height 15
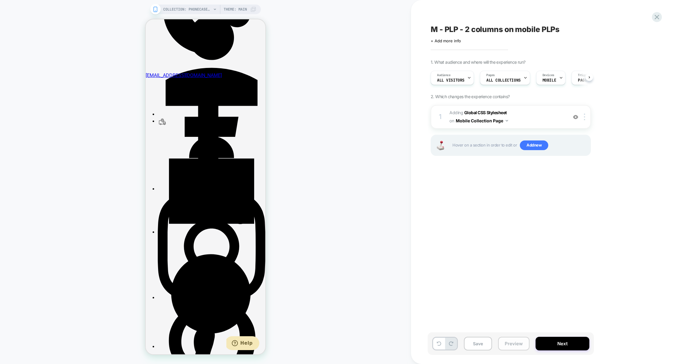
scroll to position [0, 0]
click at [500, 340] on button "Preview" at bounding box center [513, 344] width 31 height 14
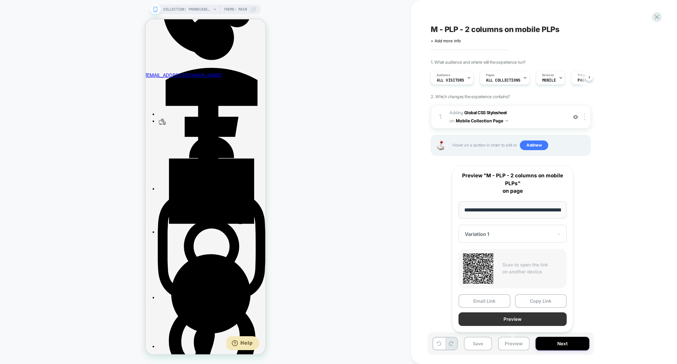
scroll to position [0, 73]
click at [518, 319] on button "Preview" at bounding box center [512, 319] width 108 height 14
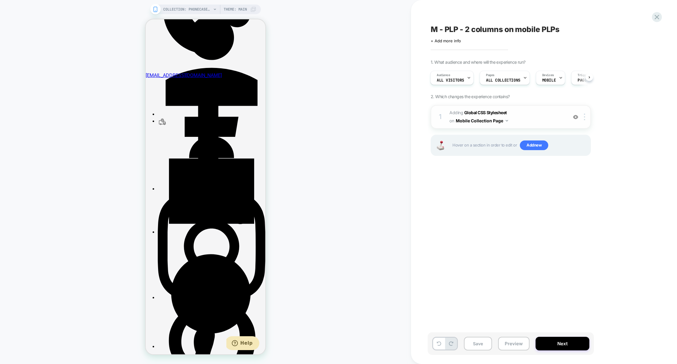
scroll to position [0, 0]
click at [527, 113] on span "Adding Global CSS Stylesheet on Mobile Collection Page" at bounding box center [506, 117] width 115 height 16
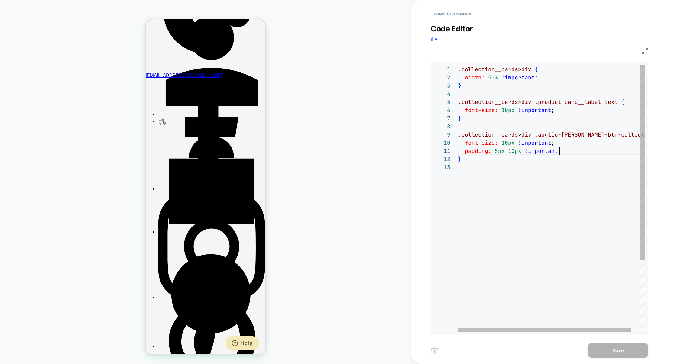
scroll to position [0, 101]
click at [579, 148] on div ".collection__cards > div { width: 50% !important ; } .collection__cards > div .…" at bounding box center [556, 247] width 197 height 364
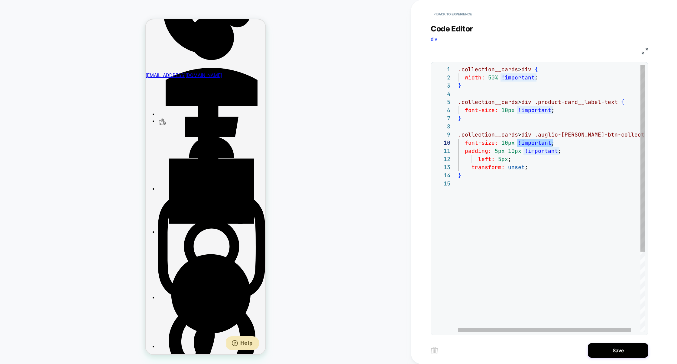
drag, startPoint x: 516, startPoint y: 144, endPoint x: 569, endPoint y: 144, distance: 52.9
click at [569, 144] on div ".collection__cards > div { width: 50% !important ; } .collection__cards > div .…" at bounding box center [556, 255] width 197 height 381
drag, startPoint x: 517, startPoint y: 158, endPoint x: 508, endPoint y: 160, distance: 9.6
click at [508, 160] on div ".collection__cards > div { width: 50% !important ; } .collection__cards > div .…" at bounding box center [556, 255] width 197 height 381
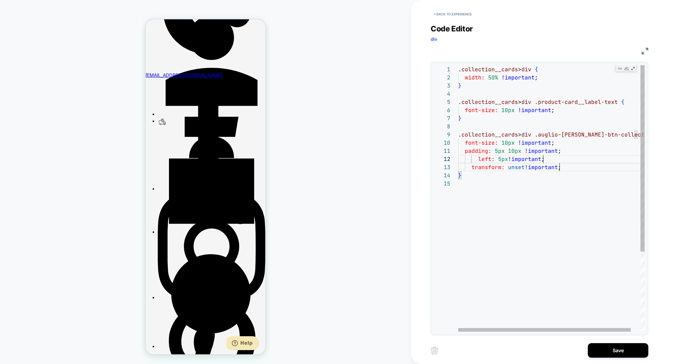
scroll to position [8, 85]
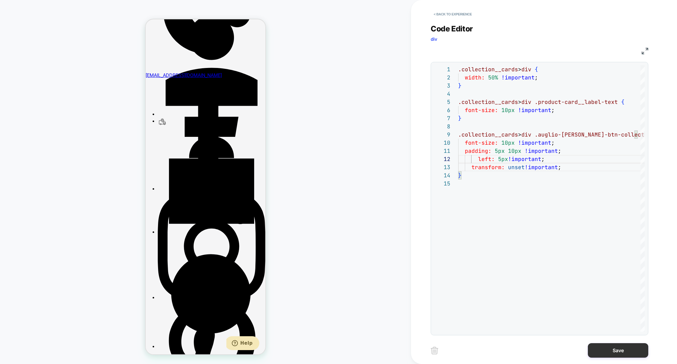
type textarea "**********"
click at [604, 349] on button "Save" at bounding box center [618, 350] width 60 height 15
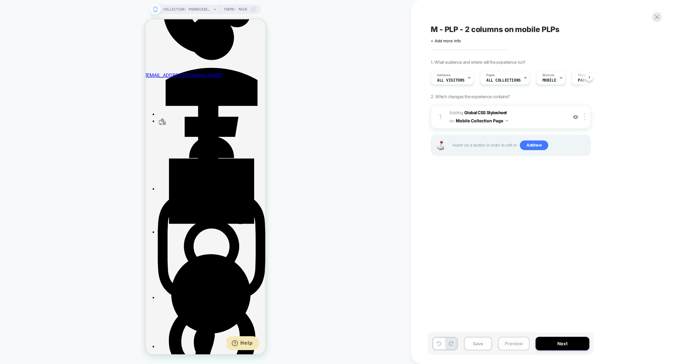
scroll to position [0, 0]
click at [506, 342] on button "Preview" at bounding box center [513, 344] width 31 height 14
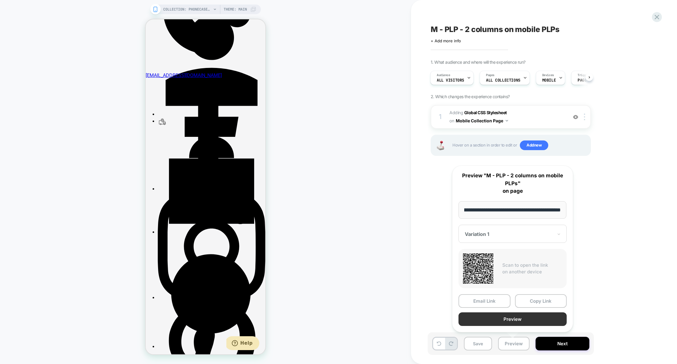
scroll to position [0, 0]
click at [521, 322] on button "Preview" at bounding box center [512, 319] width 108 height 14
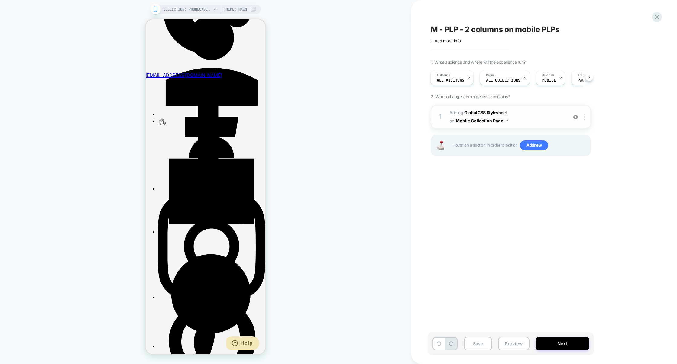
click at [536, 118] on span "Adding Global CSS Stylesheet on Mobile Collection Page" at bounding box center [506, 117] width 115 height 16
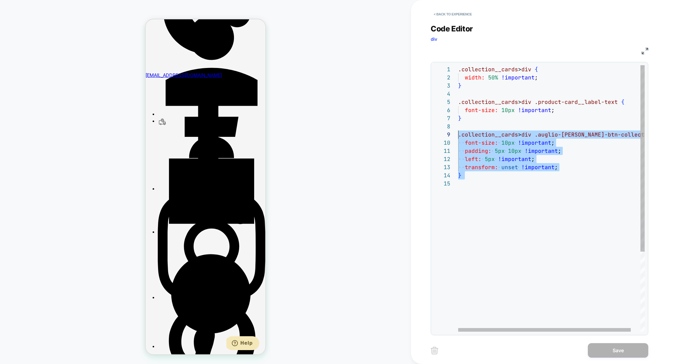
drag, startPoint x: 484, startPoint y: 180, endPoint x: 451, endPoint y: 137, distance: 53.9
click at [458, 137] on div ".collection__cards > div { width: 50% !important ; } .collection__cards > div .…" at bounding box center [556, 255] width 197 height 381
click at [479, 201] on div ".collection__cards > div { width: 50% !important ; } .collection__cards > div .…" at bounding box center [556, 255] width 197 height 381
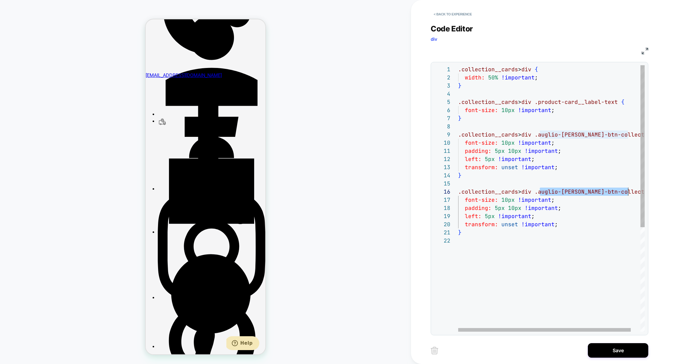
scroll to position [0, 93]
drag, startPoint x: 541, startPoint y: 194, endPoint x: 629, endPoint y: 193, distance: 88.5
click at [629, 193] on div ".collection__cards > div { width: 50% !important ; } .collection__cards > div .…" at bounding box center [556, 284] width 197 height 438
click at [507, 201] on div ".collection__cards > div { width: 50% !important ; } .collection__cards > div .…" at bounding box center [556, 284] width 197 height 438
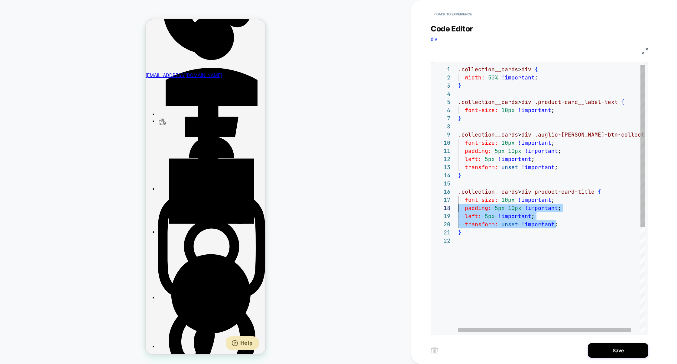
scroll to position [57, 0]
drag, startPoint x: 571, startPoint y: 224, endPoint x: 446, endPoint y: 209, distance: 125.4
click at [458, 209] on div ".collection__cards > div { width: 50% !important ; } .collection__cards > div .…" at bounding box center [556, 284] width 197 height 438
click at [507, 201] on div ".collection__cards > div { width: 50% !important ; } .collection__cards > div .…" at bounding box center [556, 271] width 197 height 413
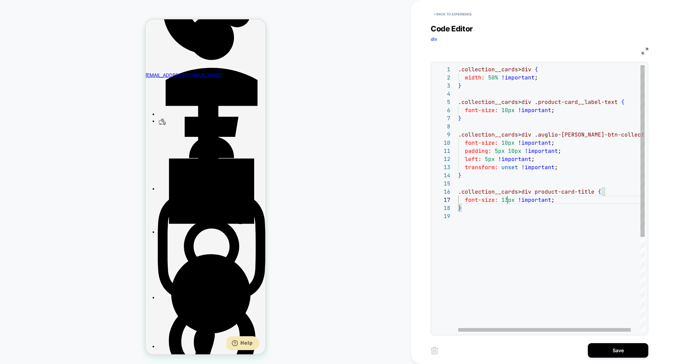
click at [559, 199] on div ".collection__cards > div { width: 50% !important ; } .collection__cards > div .…" at bounding box center [556, 271] width 197 height 413
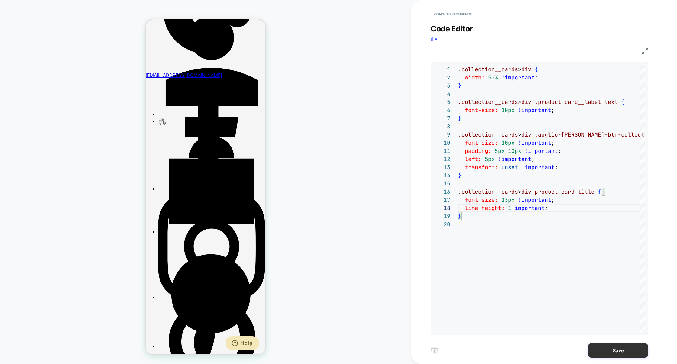
type textarea "**********"
click at [612, 347] on button "Save" at bounding box center [618, 350] width 60 height 15
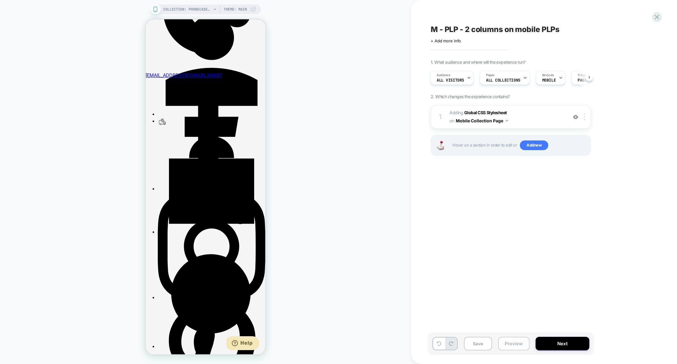
click at [510, 347] on button "Preview" at bounding box center [513, 344] width 31 height 14
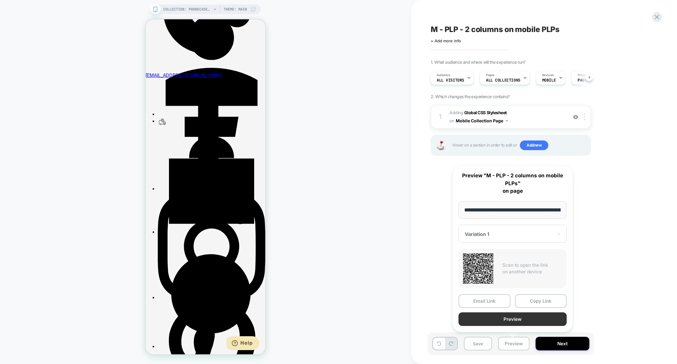
click at [514, 321] on button "Preview" at bounding box center [512, 319] width 108 height 14
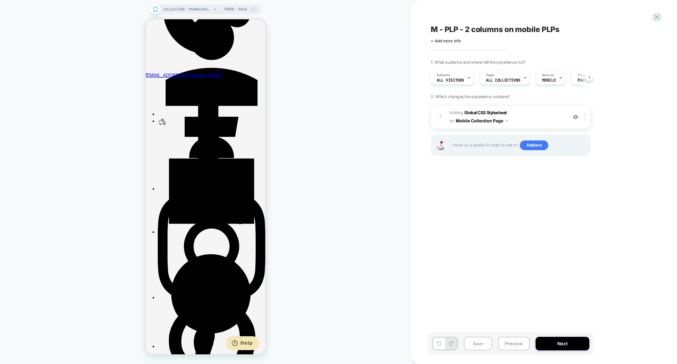
scroll to position [0, 93]
click at [537, 114] on span "Adding Global CSS Stylesheet on Mobile Collection Page" at bounding box center [506, 117] width 115 height 16
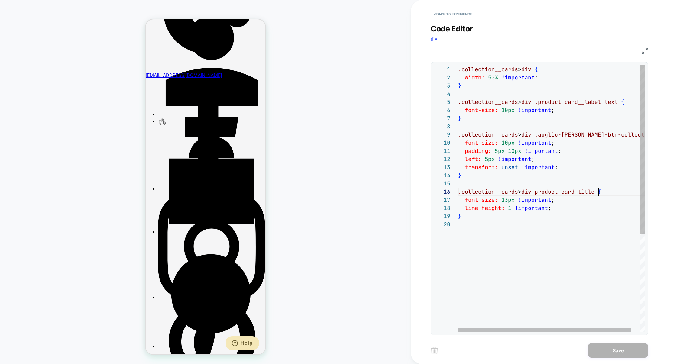
scroll to position [40, 140]
click at [598, 191] on div ".collection__cards > div { width: 50% !important ; } .collection__cards > div .…" at bounding box center [556, 275] width 197 height 421
drag, startPoint x: 539, startPoint y: 192, endPoint x: 598, endPoint y: 192, distance: 58.6
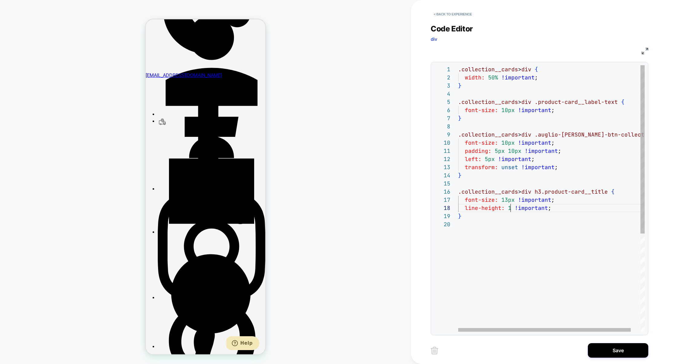
click at [509, 207] on div ".collection__cards > div { width: 50% !important ; } .collection__cards > div .…" at bounding box center [556, 275] width 197 height 421
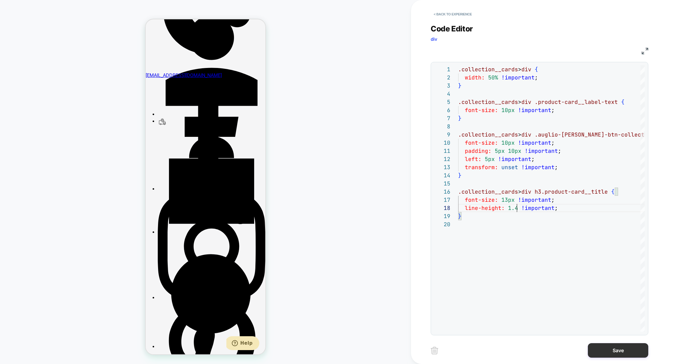
type textarea "**********"
click at [608, 350] on button "Save" at bounding box center [618, 350] width 60 height 15
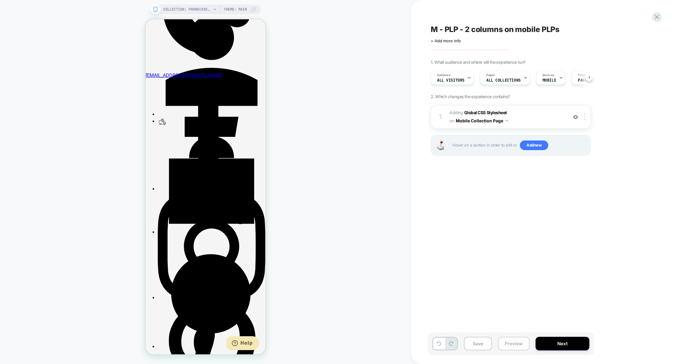
scroll to position [0, 0]
click at [509, 353] on div "Save Preview Next" at bounding box center [510, 343] width 166 height 23
click at [512, 348] on button "Preview" at bounding box center [513, 344] width 31 height 14
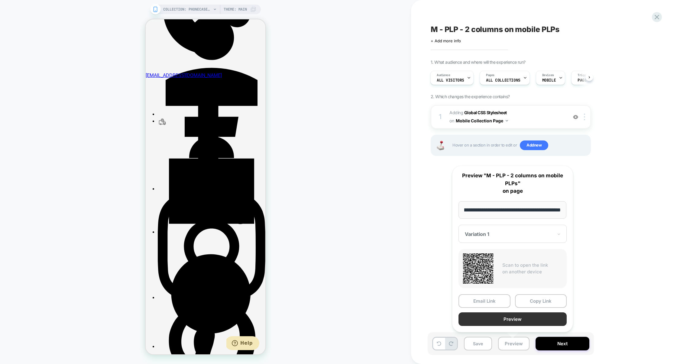
scroll to position [0, 0]
click at [518, 317] on button "Preview" at bounding box center [512, 319] width 108 height 14
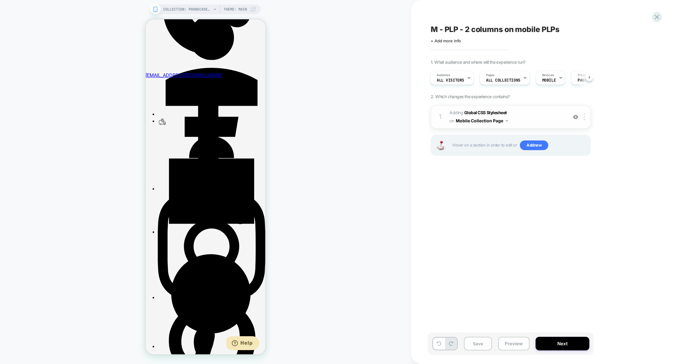
scroll to position [0, 93]
click at [536, 114] on span "Adding Global CSS Stylesheet on Mobile Collection Page" at bounding box center [506, 117] width 115 height 16
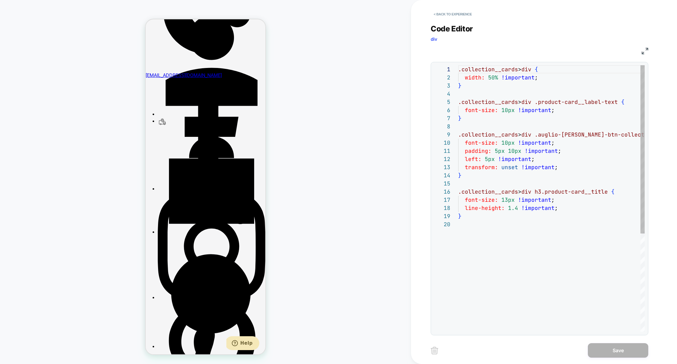
scroll to position [82, 0]
click at [528, 208] on div ".collection__cards > div { width: 50% !important ; } .collection__cards > div .…" at bounding box center [556, 275] width 197 height 421
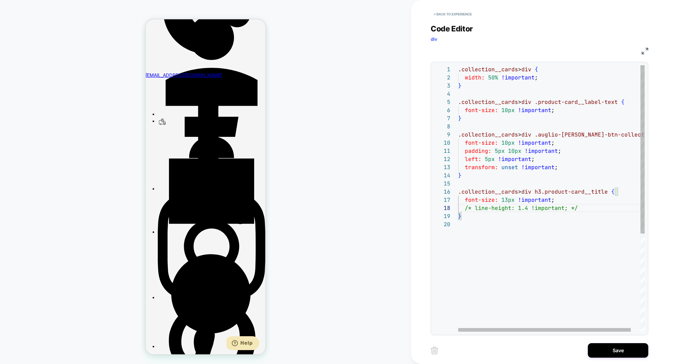
scroll to position [0, 0]
type textarea "**********"
click at [493, 239] on div ".collection__cards > div { width: 50% !important ; } .collection__cards > div .…" at bounding box center [556, 275] width 197 height 421
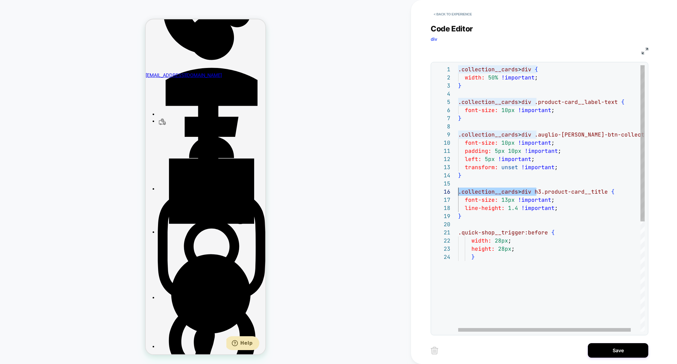
drag, startPoint x: 536, startPoint y: 192, endPoint x: 432, endPoint y: 191, distance: 104.5
click at [432, 191] on div "**********" at bounding box center [539, 198] width 218 height 273
drag, startPoint x: 464, startPoint y: 232, endPoint x: 455, endPoint y: 232, distance: 8.5
click at [456, 232] on div "**********" at bounding box center [539, 198] width 211 height 266
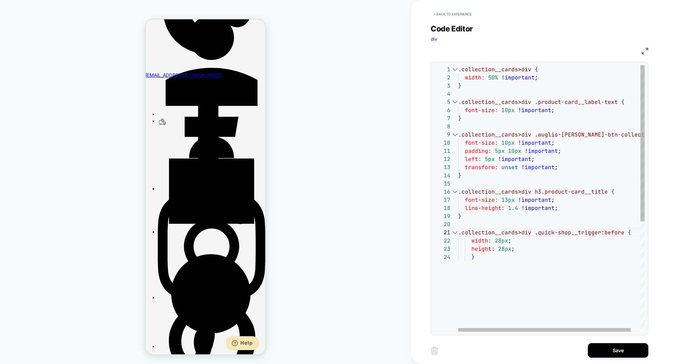
scroll to position [8, 52]
click at [511, 240] on div ".collection__cards > div { width: 50% !important ; } .collection__cards > div .…" at bounding box center [556, 292] width 197 height 454
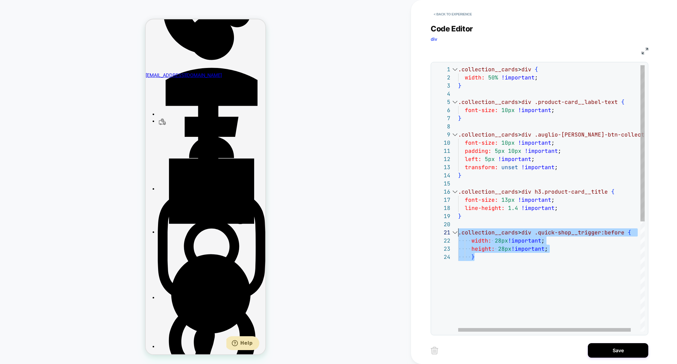
drag, startPoint x: 496, startPoint y: 268, endPoint x: 430, endPoint y: 234, distance: 73.5
click at [458, 234] on div ".collection__cards > div { width: 50% !important ; } .collection__cards > div .…" at bounding box center [556, 292] width 197 height 454
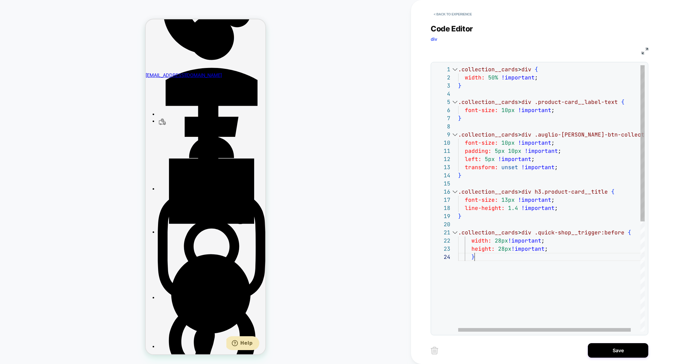
click at [479, 276] on div ".collection__cards > div { width: 50% !important ; } .collection__cards > div .…" at bounding box center [556, 292] width 197 height 454
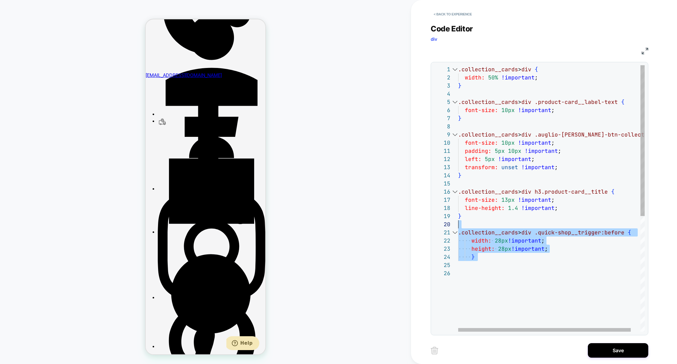
drag, startPoint x: 498, startPoint y: 266, endPoint x: 402, endPoint y: 226, distance: 103.2
click at [402, 226] on div "COLLECTION: Phonecase (Category) COLLECTION: Phonecase (Category) Theme: MAIN <…" at bounding box center [338, 182] width 677 height 364
type textarea "**********"
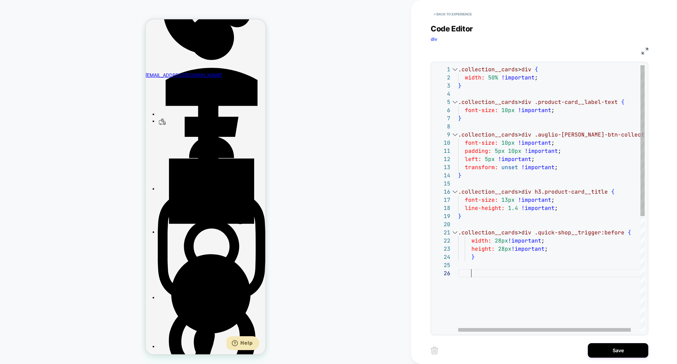
click at [478, 282] on div ".collection__cards > div { width: 50% !important ; } .collection__cards > div .…" at bounding box center [556, 300] width 197 height 470
click at [620, 285] on div ".collection__cards > div { width: 50% !important ; } .collection__cards > div .…" at bounding box center [556, 320] width 197 height 511
click at [546, 299] on div ".collection__cards > div { width: 50% !important ; } .collection__cards > div .…" at bounding box center [556, 320] width 197 height 511
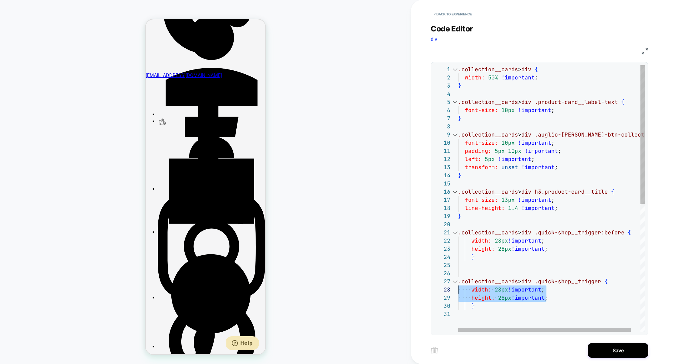
scroll to position [0, 93]
drag, startPoint x: 555, startPoint y: 299, endPoint x: 391, endPoint y: 292, distance: 164.5
click at [391, 292] on div "COLLECTION: Phonecase (Category) COLLECTION: Phonecase (Category) Theme: MAIN <…" at bounding box center [338, 182] width 677 height 364
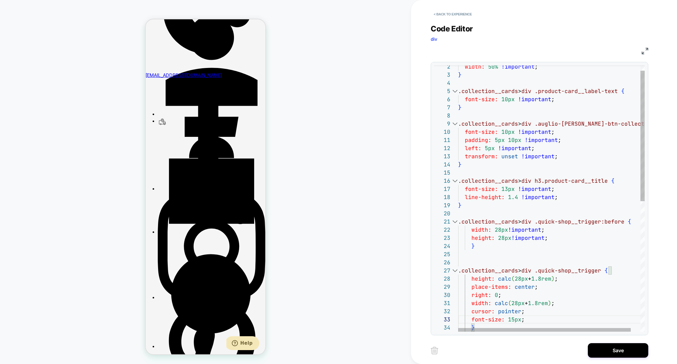
click at [505, 294] on div "width: 50% !important ; } .collection__cards > div .product-card__label-text { …" at bounding box center [556, 326] width 197 height 544
click at [508, 285] on div "width: 50% !important ; } .collection__cards > div .product-card__label-text { …" at bounding box center [556, 322] width 197 height 536
click at [509, 298] on div "width: 50% !important ; } .collection__cards > div .product-card__label-text { …" at bounding box center [556, 317] width 197 height 527
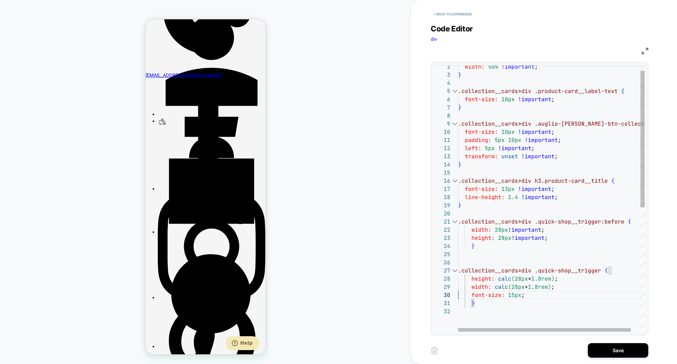
scroll to position [73, 0]
drag, startPoint x: 575, startPoint y: 275, endPoint x: 567, endPoint y: 275, distance: 8.5
click at [566, 275] on div "width: 50% !important ; } .collection__cards > div .product-card__label-text { …" at bounding box center [556, 313] width 197 height 519
click at [567, 275] on div "width: 50% !important ; } .collection__cards > div .product-card__label-text { …" at bounding box center [556, 313] width 197 height 519
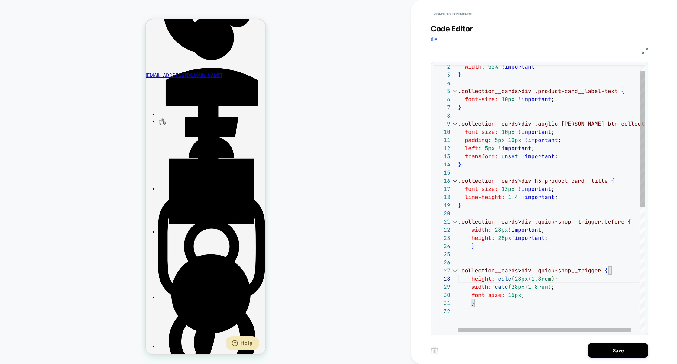
click at [566, 279] on div "height: calc ( 28px + 1.8rem ) ;" at bounding box center [556, 279] width 197 height 8
click at [546, 280] on div "width: 50% !important ; } .collection__cards > div .product-card__label-text { …" at bounding box center [556, 313] width 197 height 519
click at [554, 280] on div "width: 50% !important ; } .collection__cards > div .product-card__label-text { …" at bounding box center [556, 313] width 197 height 519
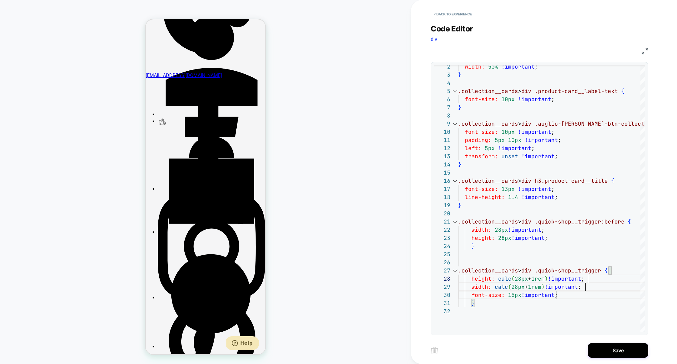
type textarea "**********"
click at [610, 350] on button "Save" at bounding box center [618, 350] width 60 height 15
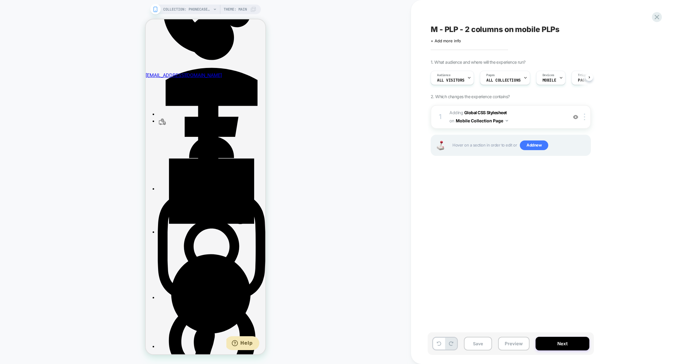
scroll to position [0, 0]
click at [507, 343] on button "Preview" at bounding box center [513, 344] width 31 height 14
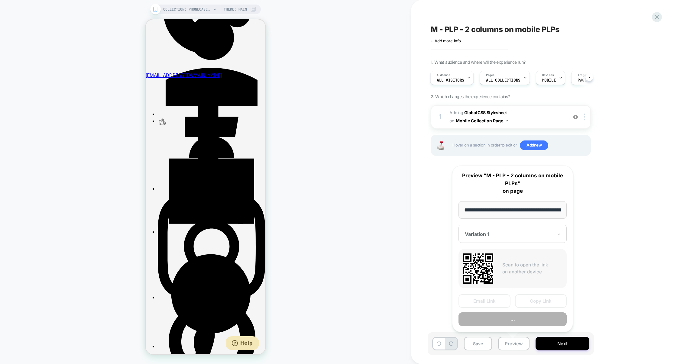
scroll to position [0, 73]
click at [507, 319] on button "Preview" at bounding box center [512, 319] width 108 height 14
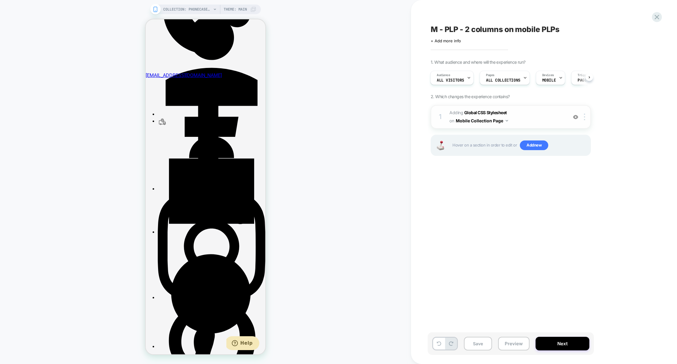
click at [521, 117] on span "Adding Global CSS Stylesheet on Mobile Collection Page" at bounding box center [506, 117] width 115 height 16
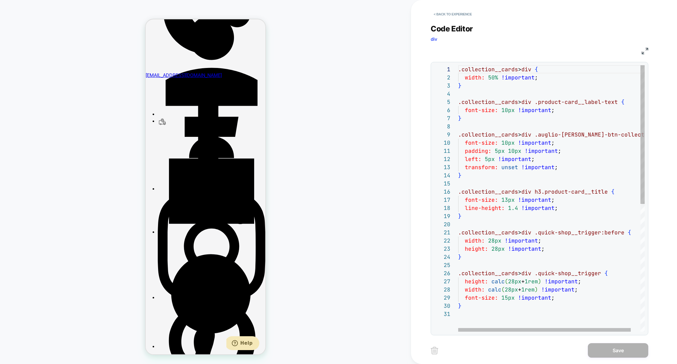
scroll to position [16, 85]
click at [559, 250] on div ".collection__cards > div { width: 50% !important ; } .collection__cards > div .…" at bounding box center [556, 320] width 197 height 511
click at [576, 163] on div ".collection__cards > div { width: 50% !important ; } .collection__cards > div .…" at bounding box center [556, 320] width 197 height 511
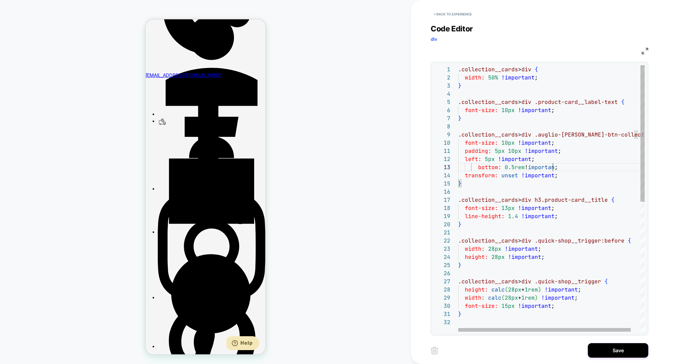
scroll to position [16, 98]
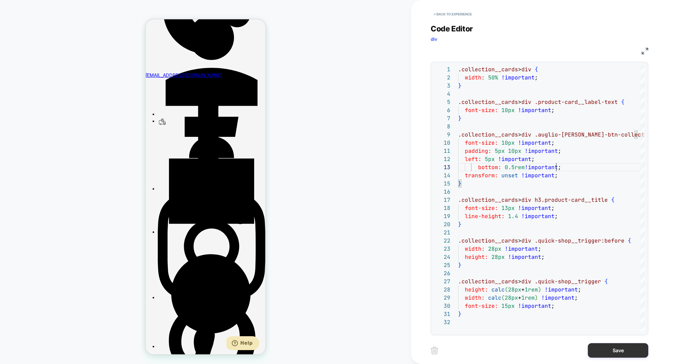
type textarea "**********"
click at [612, 345] on button "Save" at bounding box center [618, 350] width 60 height 15
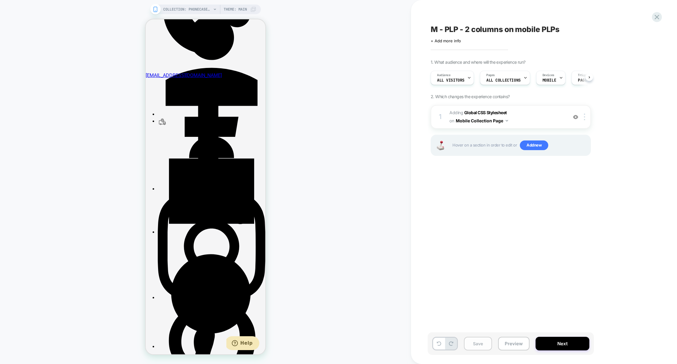
scroll to position [0, 0]
click at [481, 343] on button "Save" at bounding box center [478, 344] width 28 height 14
click at [511, 343] on button "Preview" at bounding box center [513, 344] width 31 height 14
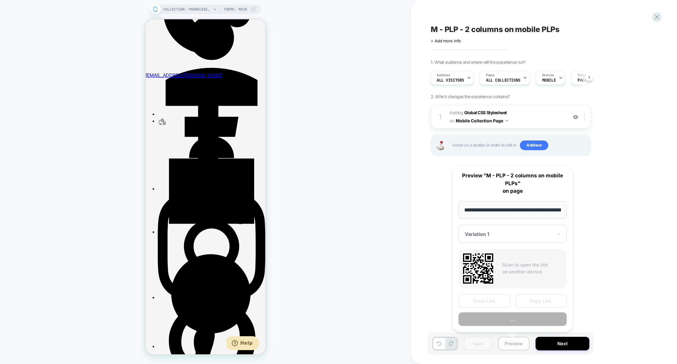
scroll to position [0, 73]
click at [518, 324] on button "Preview" at bounding box center [512, 319] width 108 height 14
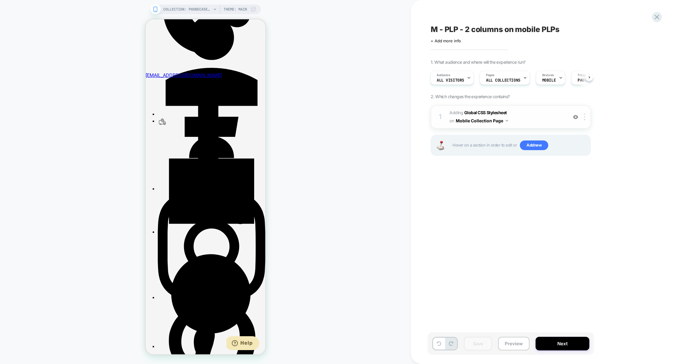
click at [540, 116] on span "Adding Global CSS Stylesheet on Mobile Collection Page" at bounding box center [506, 117] width 115 height 16
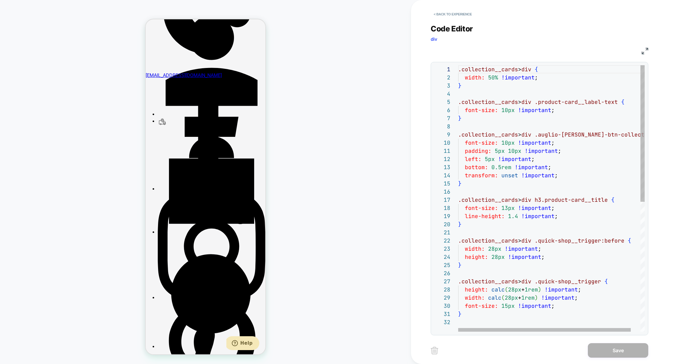
scroll to position [0, 93]
click at [586, 179] on div ".collection__cards > div { width: 50% !important ; } .collection__cards > div .…" at bounding box center [556, 324] width 197 height 519
click at [505, 112] on div ".collection__cards > div { width: 50% !important ; } .collection__cards > div .…" at bounding box center [556, 324] width 197 height 519
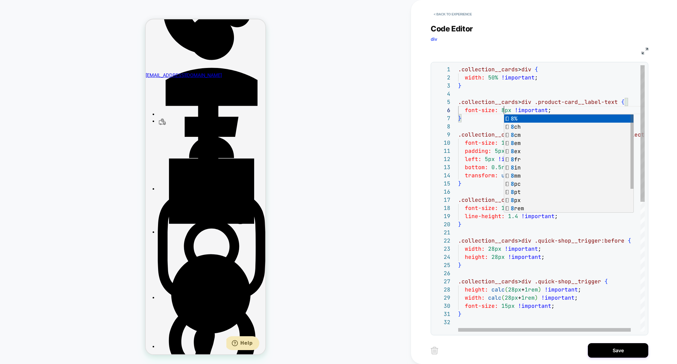
scroll to position [0, 0]
click at [486, 178] on div ".collection__cards > div { width: 50% !important ; } .collection__cards > div .…" at bounding box center [556, 324] width 197 height 519
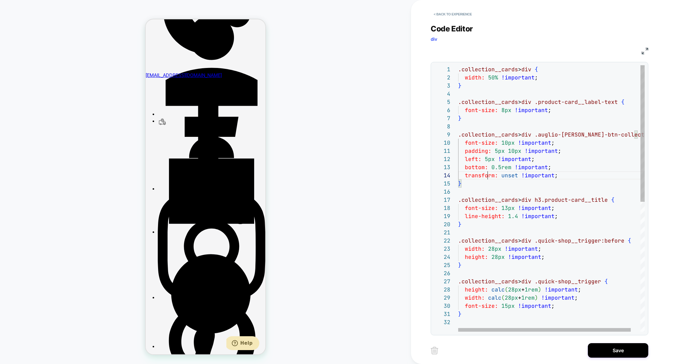
scroll to position [24, 29]
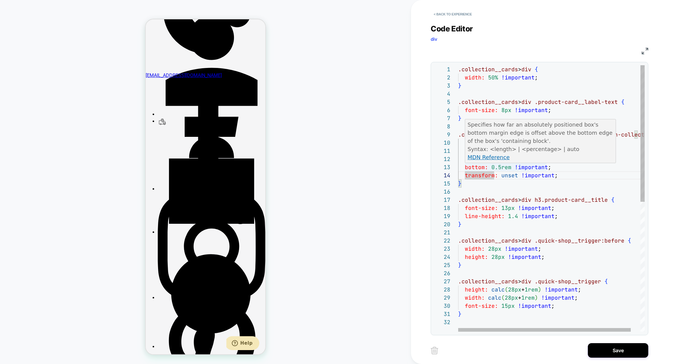
click at [492, 174] on div ".collection__cards > div { width: 50% !important ; } .collection__cards > div .…" at bounding box center [556, 324] width 197 height 519
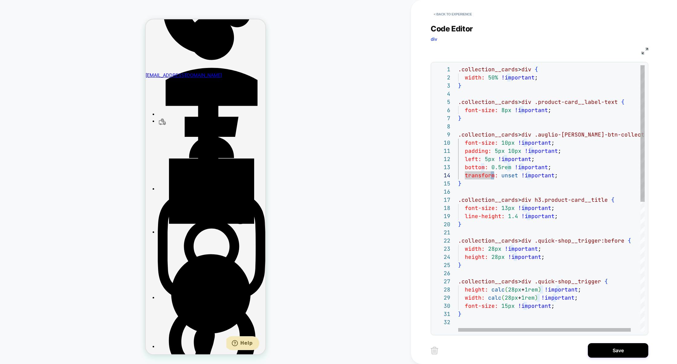
scroll to position [73, 45]
click at [505, 141] on div ".collection__cards > div { width: 50% !important ; } .collection__cards > div .…" at bounding box center [556, 324] width 197 height 519
click at [548, 120] on div ".collection__cards > div { width: 50% !important ; } .collection__cards > div .…" at bounding box center [556, 324] width 197 height 519
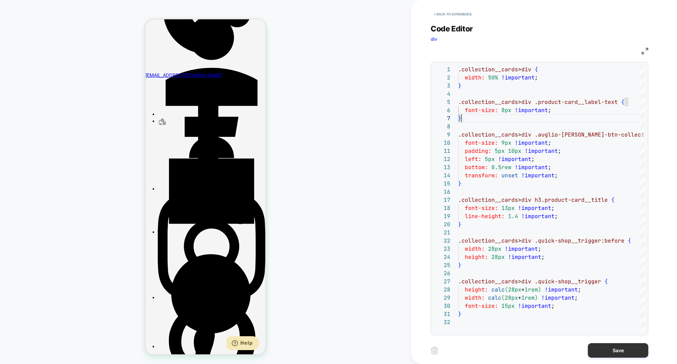
type textarea "**********"
click at [628, 352] on button "Save" at bounding box center [618, 350] width 60 height 15
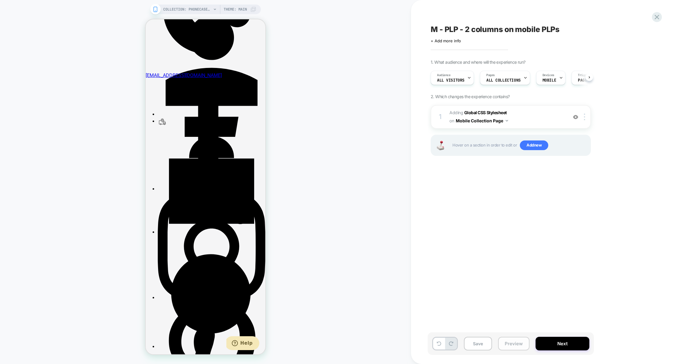
scroll to position [0, 0]
click at [517, 346] on button "Preview" at bounding box center [513, 344] width 31 height 14
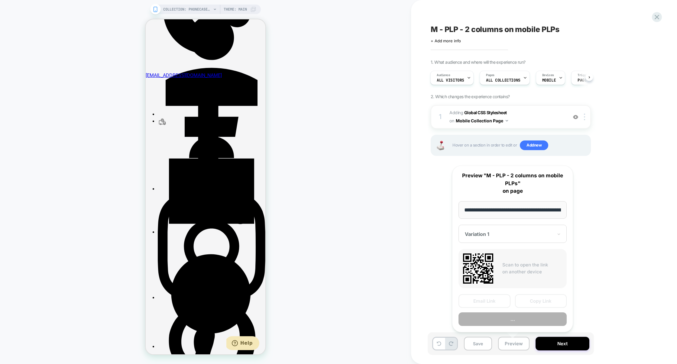
scroll to position [0, 73]
click at [519, 321] on button "Preview" at bounding box center [512, 319] width 108 height 14
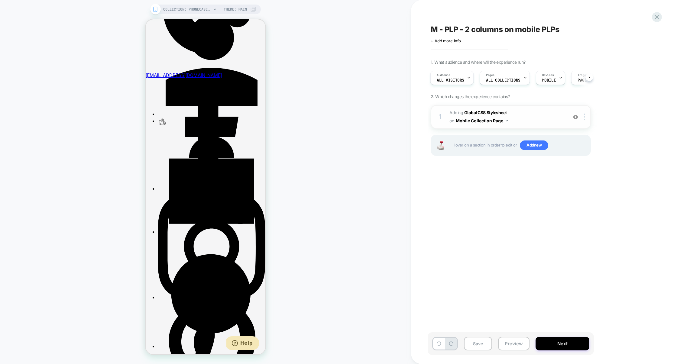
click at [531, 119] on span "Adding Global CSS Stylesheet on Mobile Collection Page" at bounding box center [506, 117] width 115 height 16
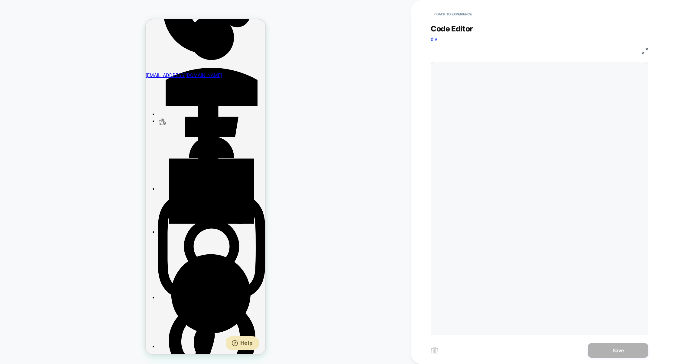
scroll to position [82, 0]
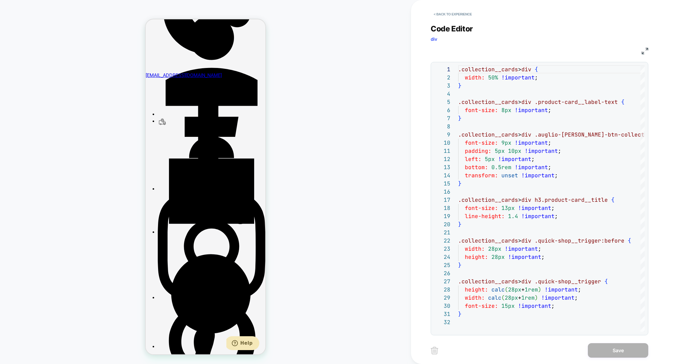
click at [645, 51] on img at bounding box center [644, 51] width 7 height 7
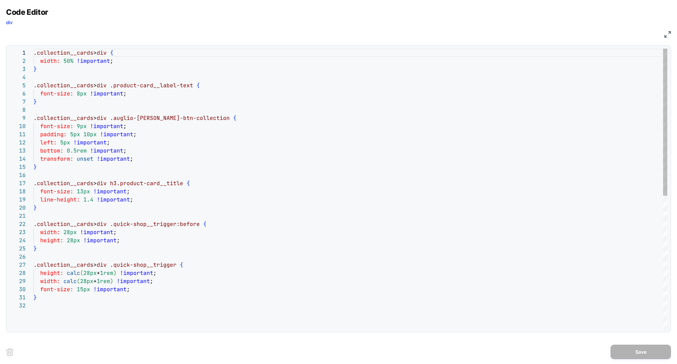
type textarea "**********"
click at [204, 151] on div ".collection__cards > div { width: 50% !important ; } .collection__cards > div .…" at bounding box center [350, 315] width 633 height 533
click at [664, 34] on img at bounding box center [667, 34] width 7 height 7
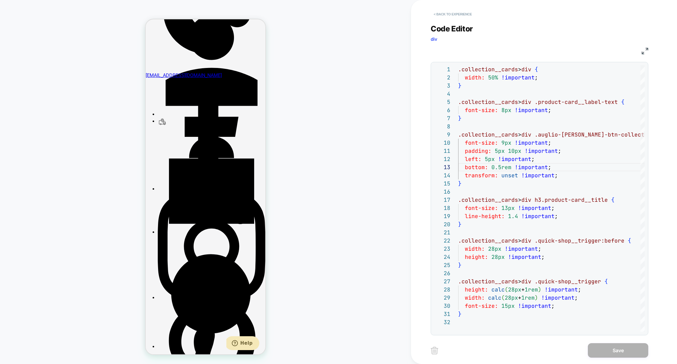
click at [465, 15] on button "< Back to experience" at bounding box center [452, 14] width 44 height 10
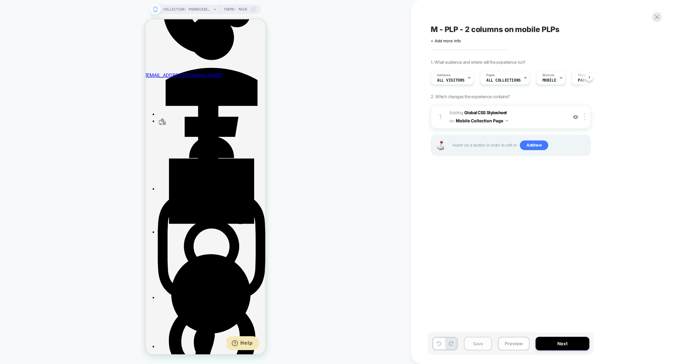
scroll to position [0, 0]
click at [473, 345] on button "Save" at bounding box center [478, 344] width 28 height 14
click at [503, 342] on button "Preview" at bounding box center [513, 344] width 31 height 14
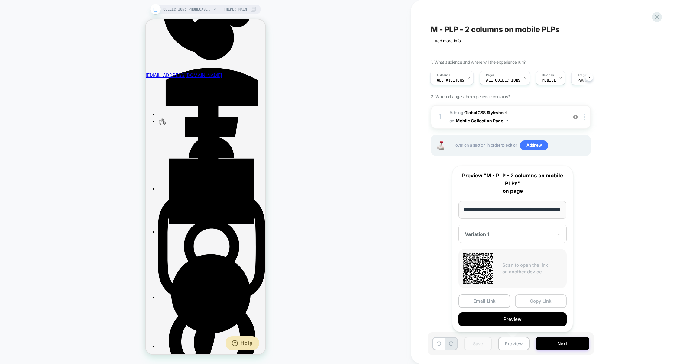
scroll to position [0, 0]
click at [534, 298] on button "Copy Link" at bounding box center [541, 301] width 52 height 14
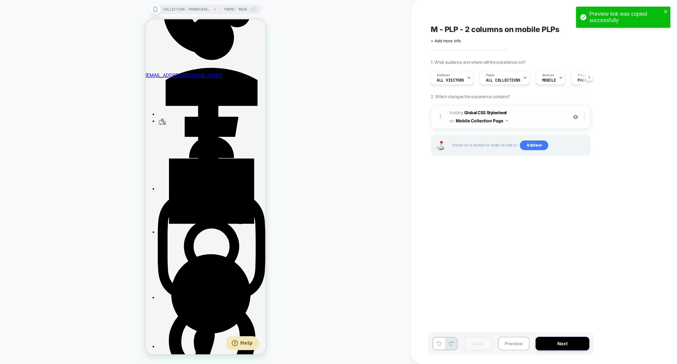
click at [533, 119] on span "Adding Global CSS Stylesheet on Mobile Collection Page" at bounding box center [506, 117] width 115 height 16
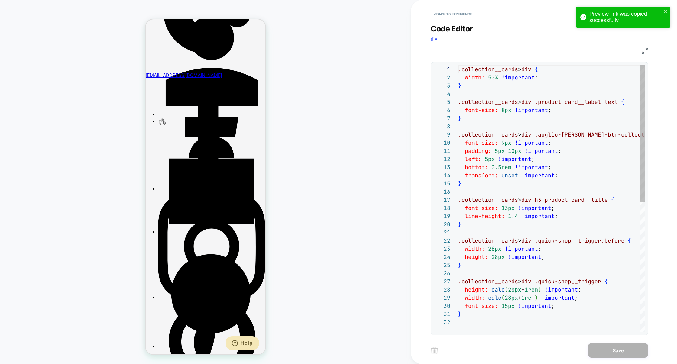
scroll to position [82, 0]
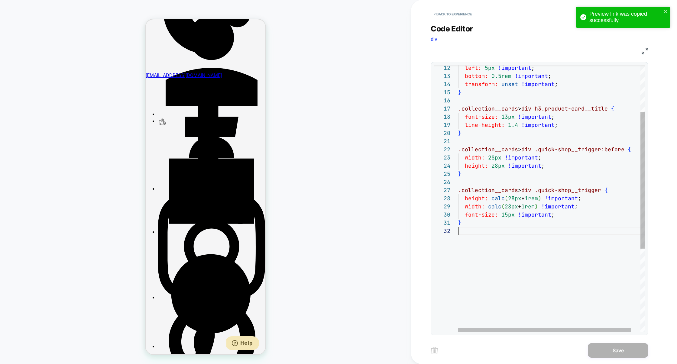
click at [481, 263] on div "left: 5px !important ; bottom: 0.5rem !important ; transform: unset !important …" at bounding box center [556, 233] width 197 height 519
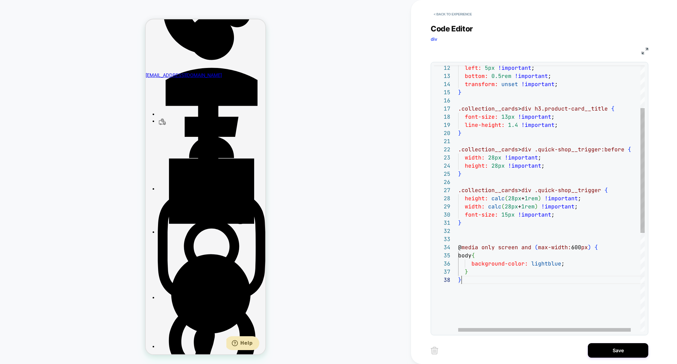
scroll to position [57, 3]
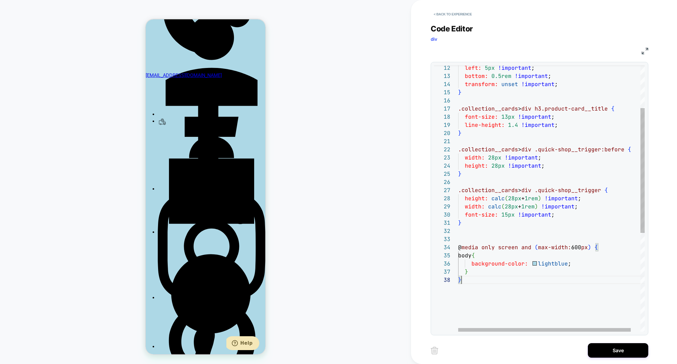
click at [578, 246] on div "left: 5px !important ; bottom: 0.5rem !important ; transform: unset !important …" at bounding box center [556, 258] width 197 height 568
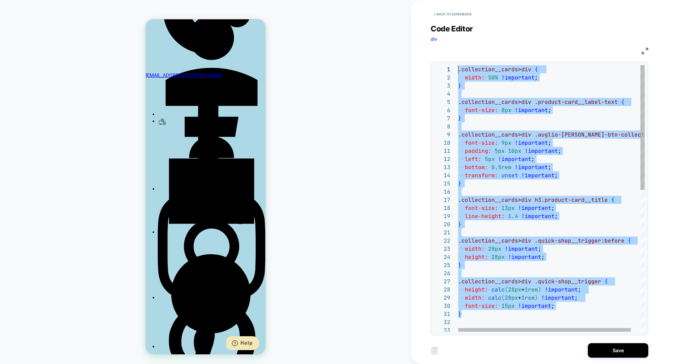
drag, startPoint x: 485, startPoint y: 224, endPoint x: 443, endPoint y: 5, distance: 223.0
click at [443, 3] on div "< Back to experience Code Editor div CSS 12 13 14 15 16 17 18 19 20 21 22 23 24…" at bounding box center [543, 182] width 227 height 364
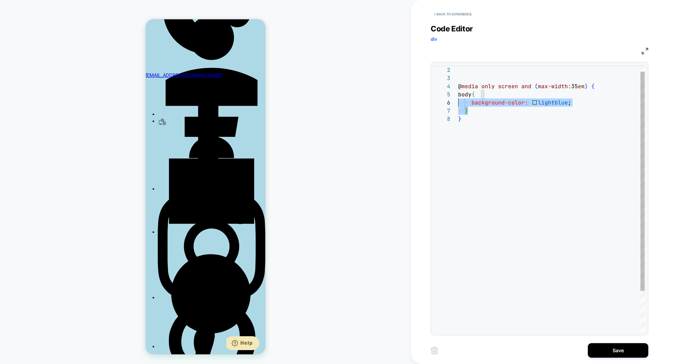
scroll to position [33, 0]
click at [446, 93] on div "**********" at bounding box center [539, 198] width 211 height 266
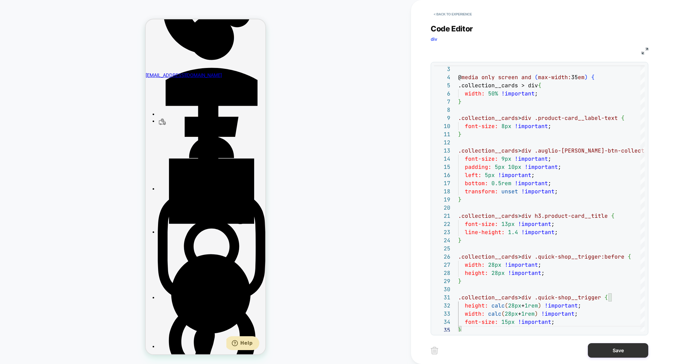
scroll to position [0, 93]
type textarea "**********"
click at [608, 354] on button "Save" at bounding box center [618, 350] width 60 height 15
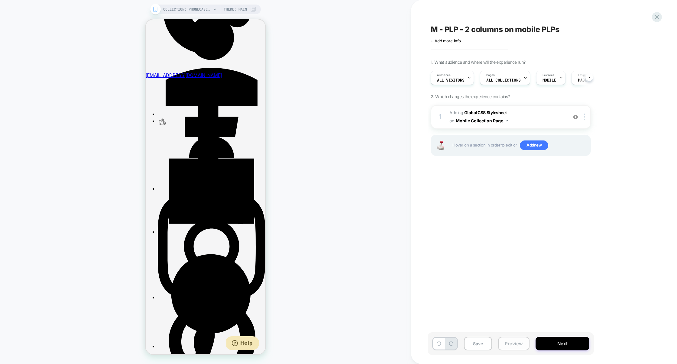
scroll to position [0, 0]
click at [517, 341] on button "Preview" at bounding box center [513, 344] width 31 height 14
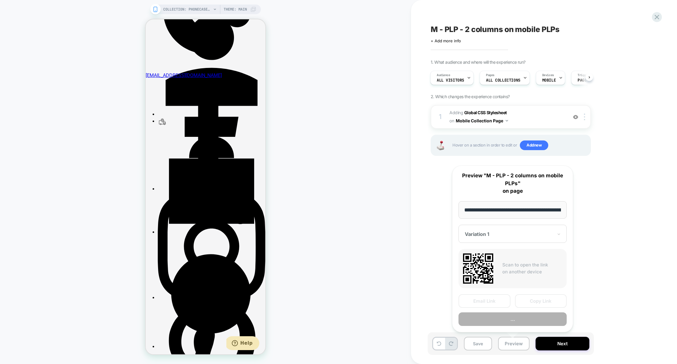
scroll to position [0, 73]
click at [521, 322] on button "Preview" at bounding box center [512, 319] width 108 height 14
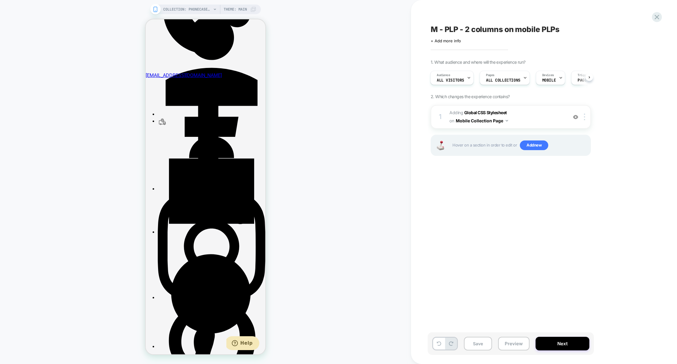
scroll to position [0, 0]
click at [477, 346] on button "Save" at bounding box center [478, 344] width 28 height 14
click at [503, 346] on button "Preview" at bounding box center [513, 344] width 31 height 14
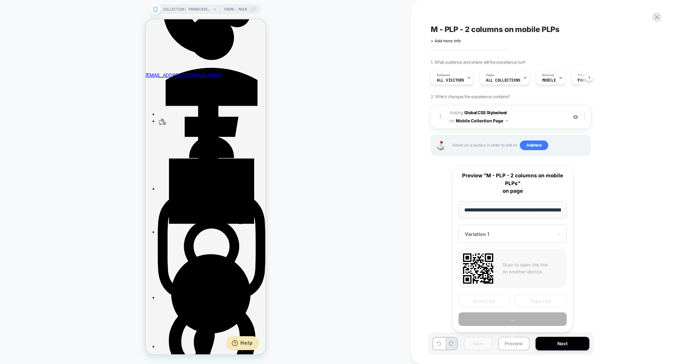
scroll to position [0, 73]
click at [536, 304] on button "Copy Link" at bounding box center [541, 301] width 52 height 14
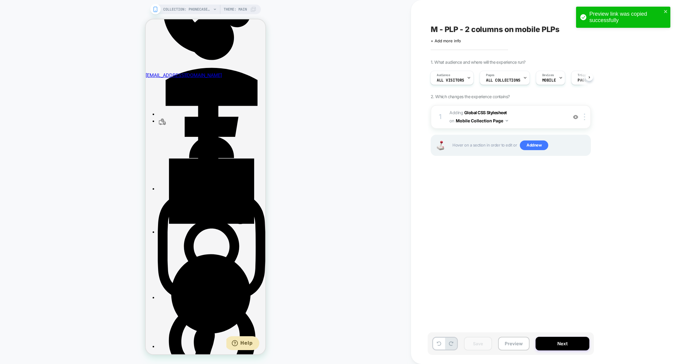
scroll to position [0, 93]
